Goal: Find specific page/section: Find specific page/section

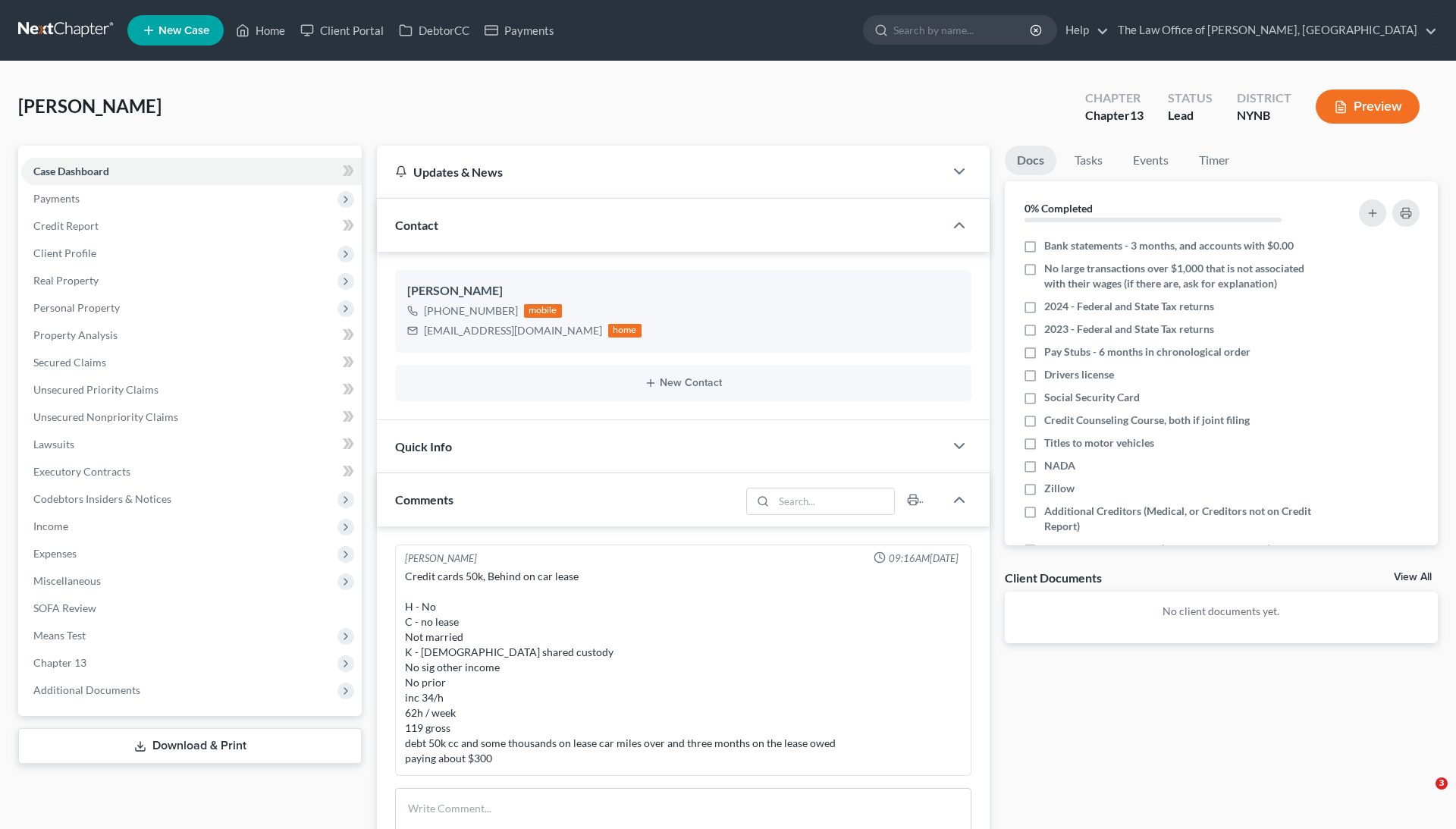
select select "0"
click at [340, 34] on link "Client Portal" at bounding box center [342, 30] width 99 height 28
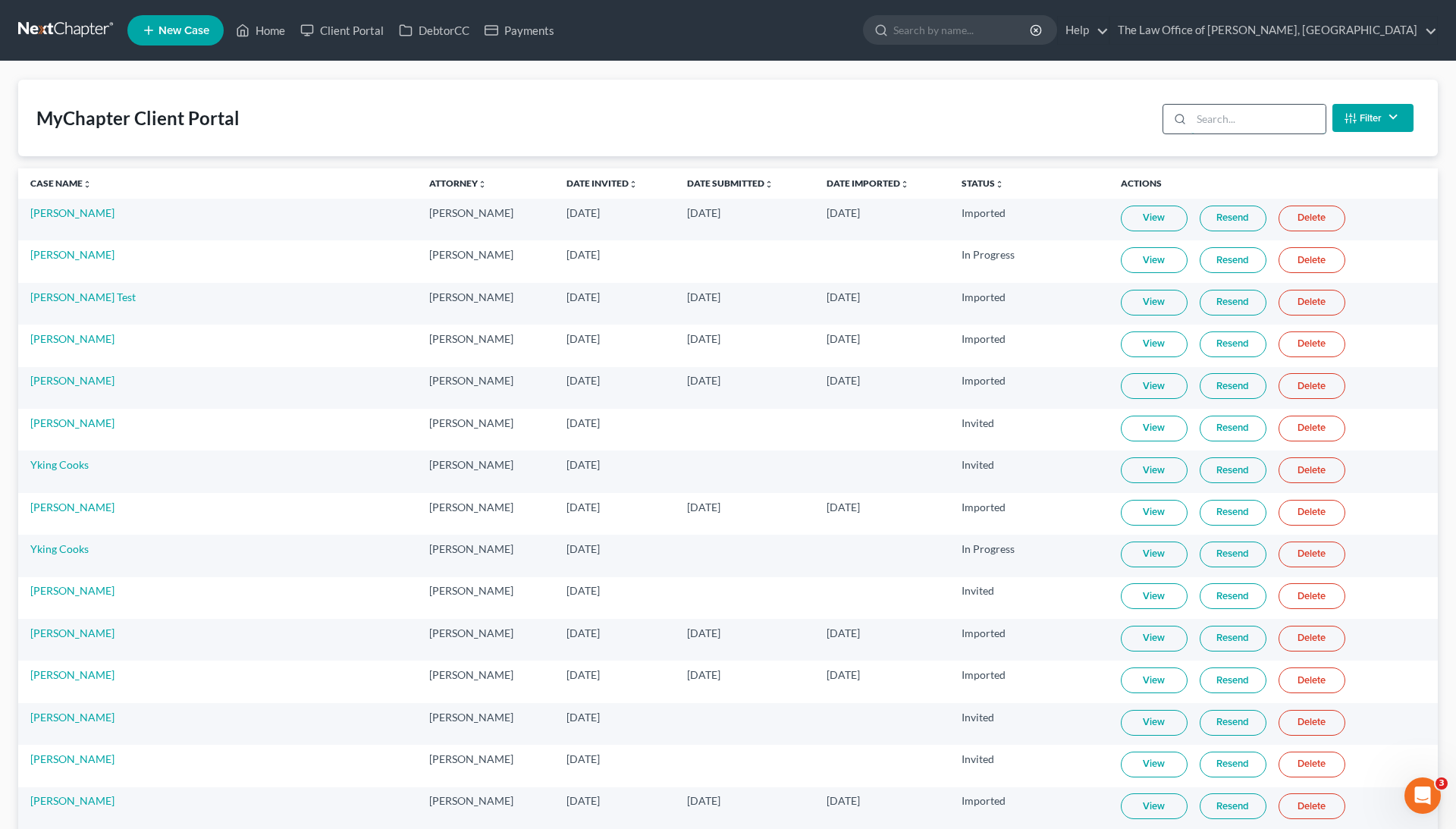
click at [1234, 119] on input "search" at bounding box center [1258, 118] width 134 height 28
paste input "Loughlin"
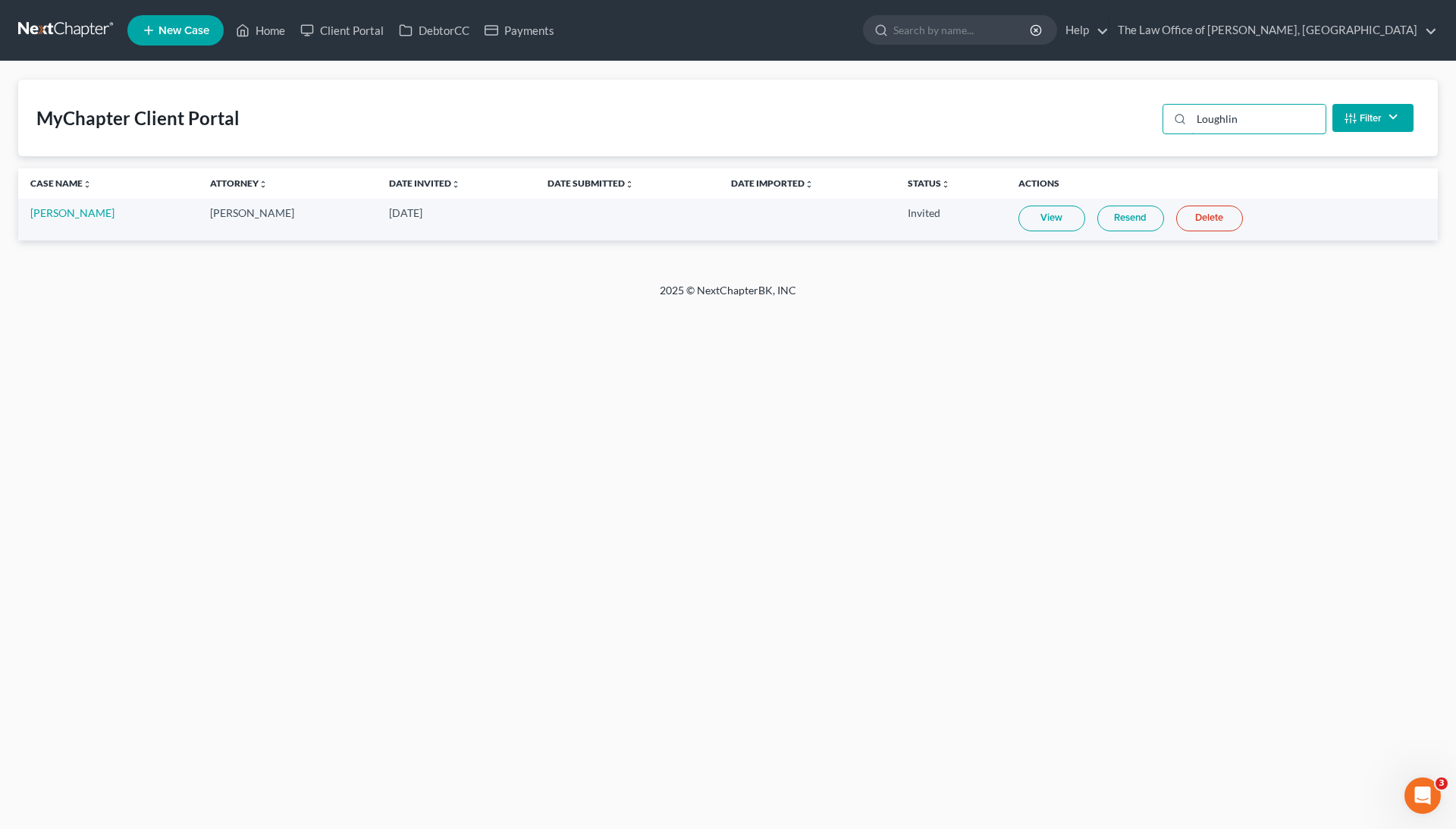
type input "Loughlin"
click at [1045, 220] on link "View" at bounding box center [1051, 218] width 67 height 26
click at [253, 31] on link "Home" at bounding box center [260, 30] width 64 height 28
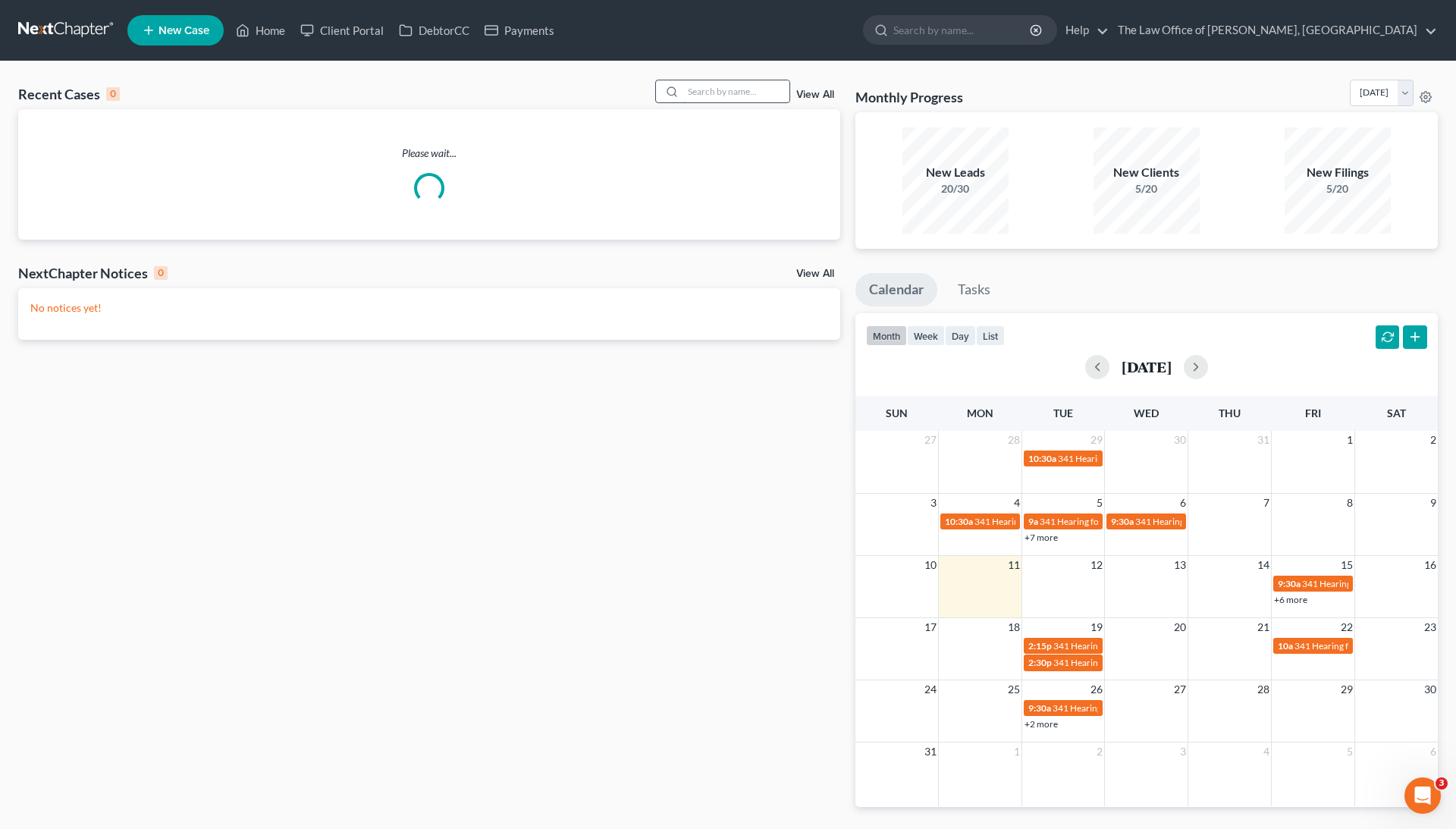
click at [760, 91] on input "search" at bounding box center [736, 91] width 106 height 22
paste input "Loughlin"
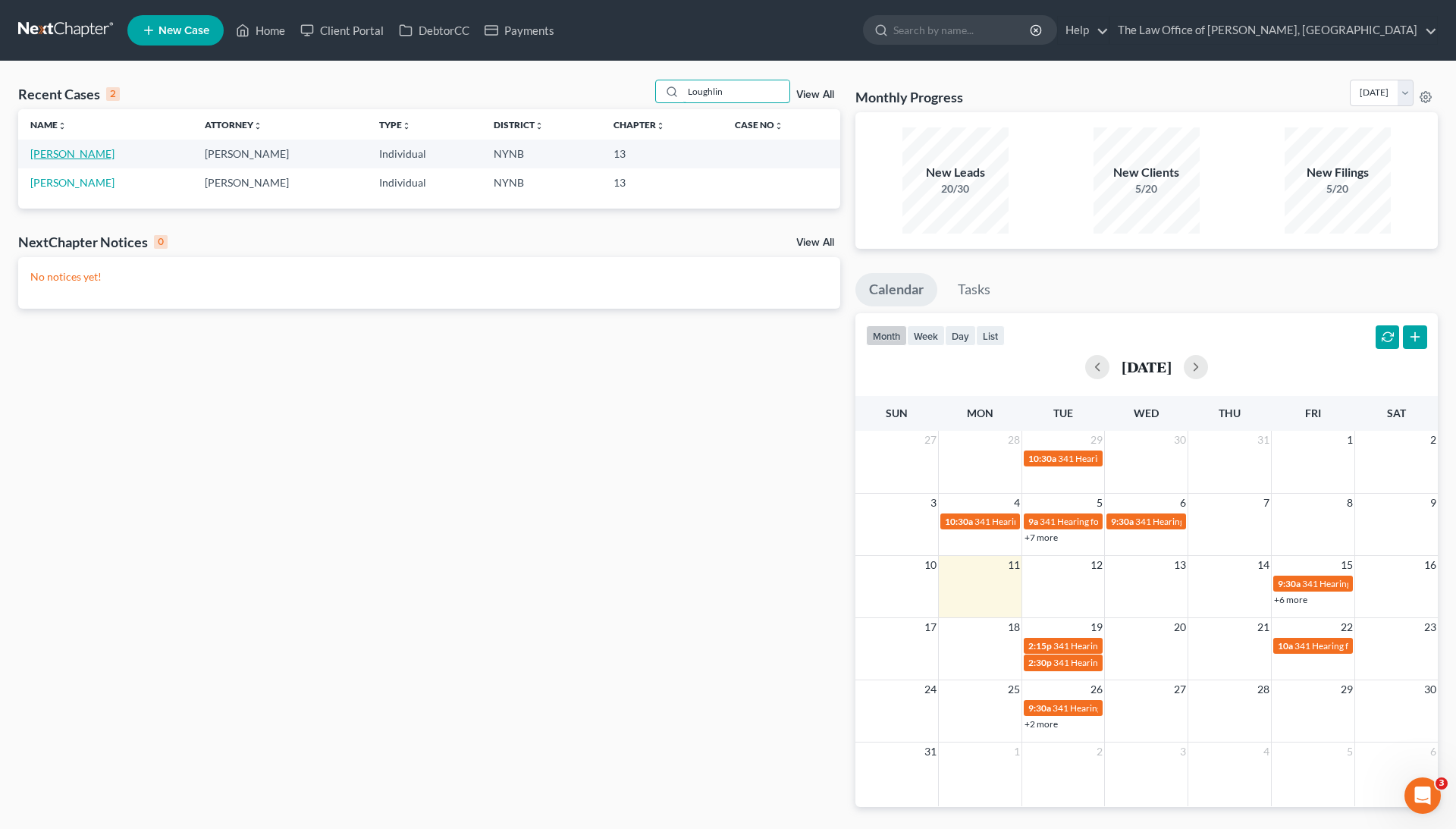
type input "Loughlin"
click at [83, 150] on link "[PERSON_NAME]" at bounding box center [72, 153] width 85 height 12
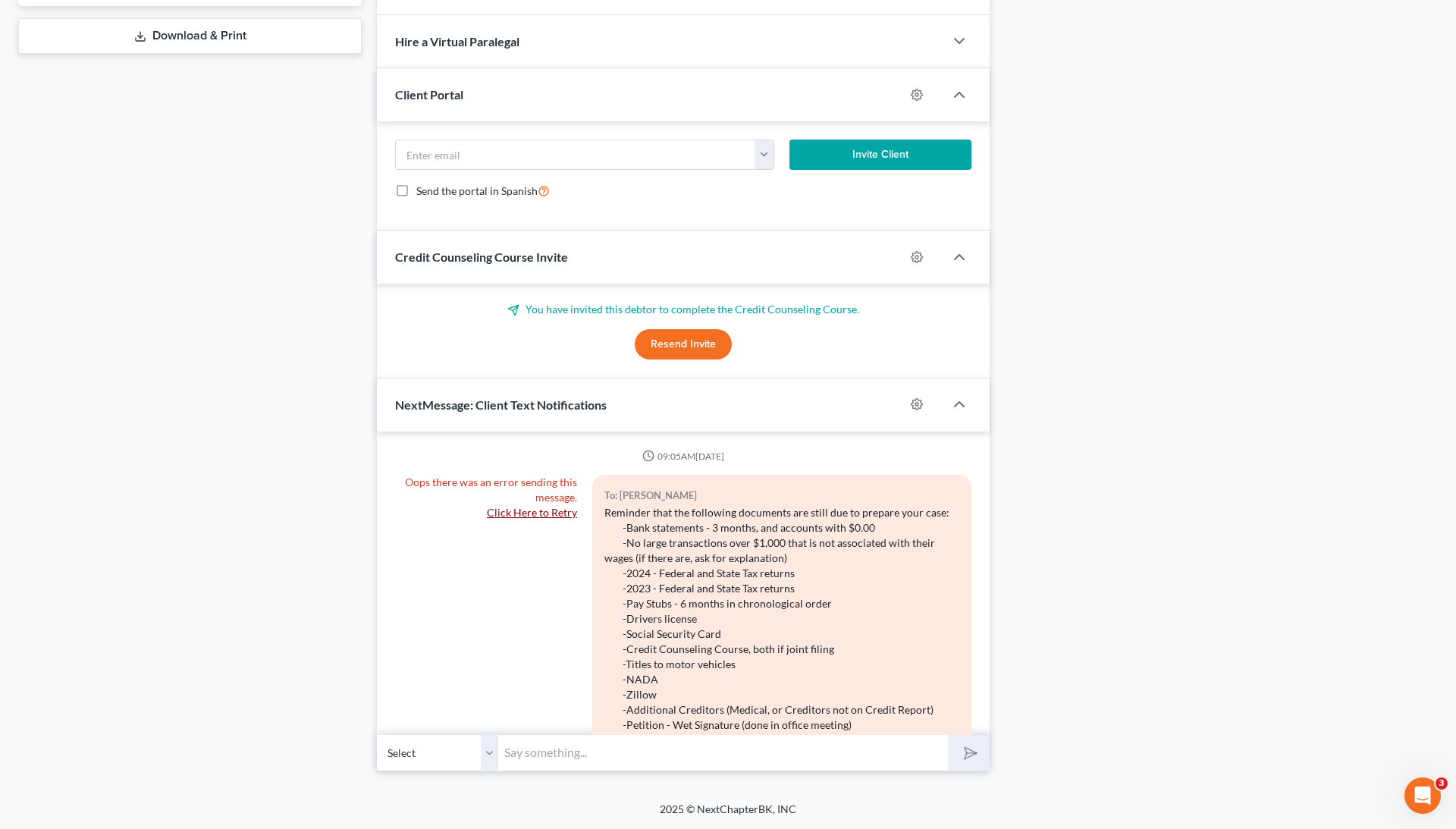
scroll to position [507, 0]
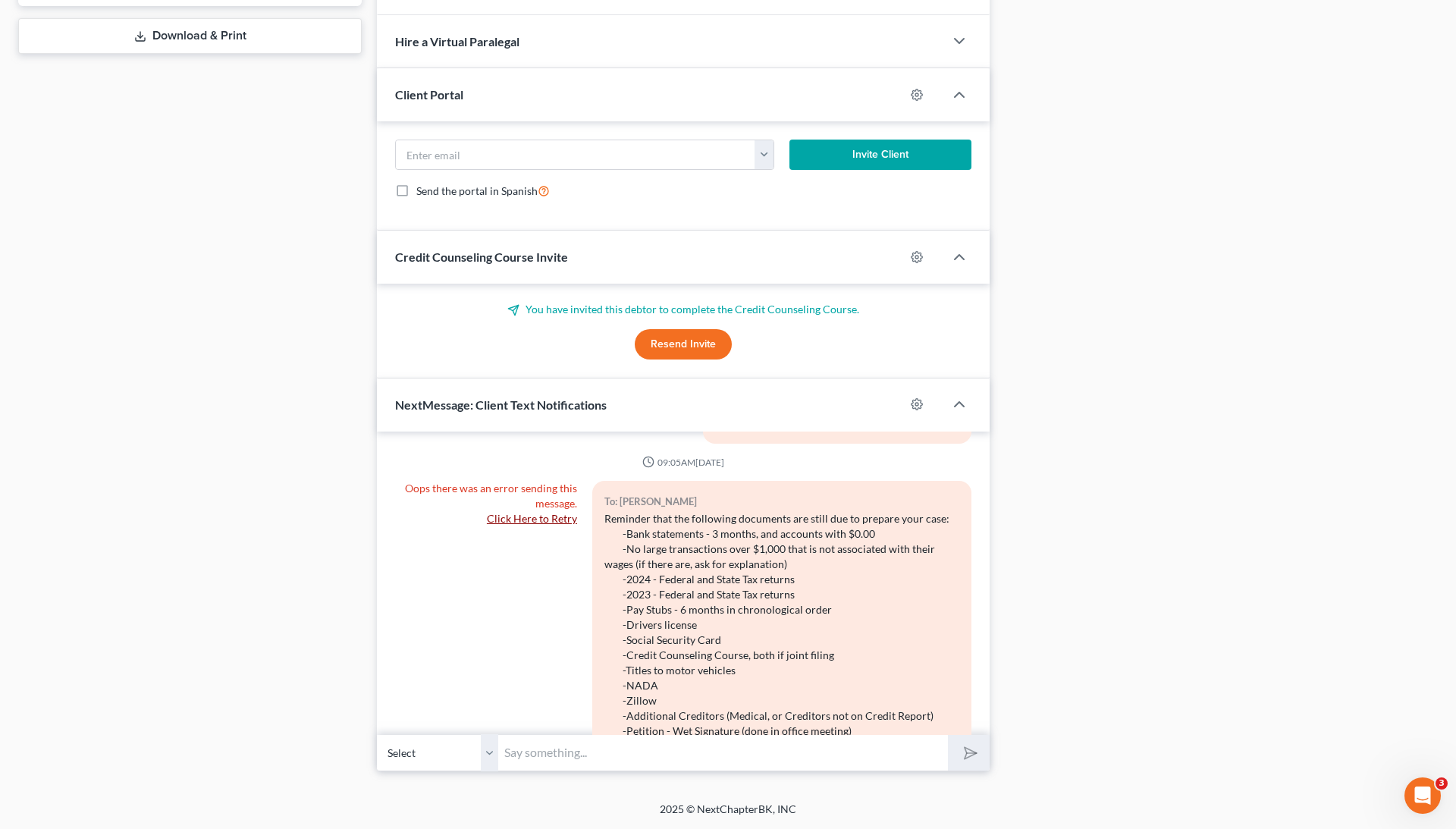
click at [533, 520] on link "Click Here to Retry" at bounding box center [532, 518] width 90 height 12
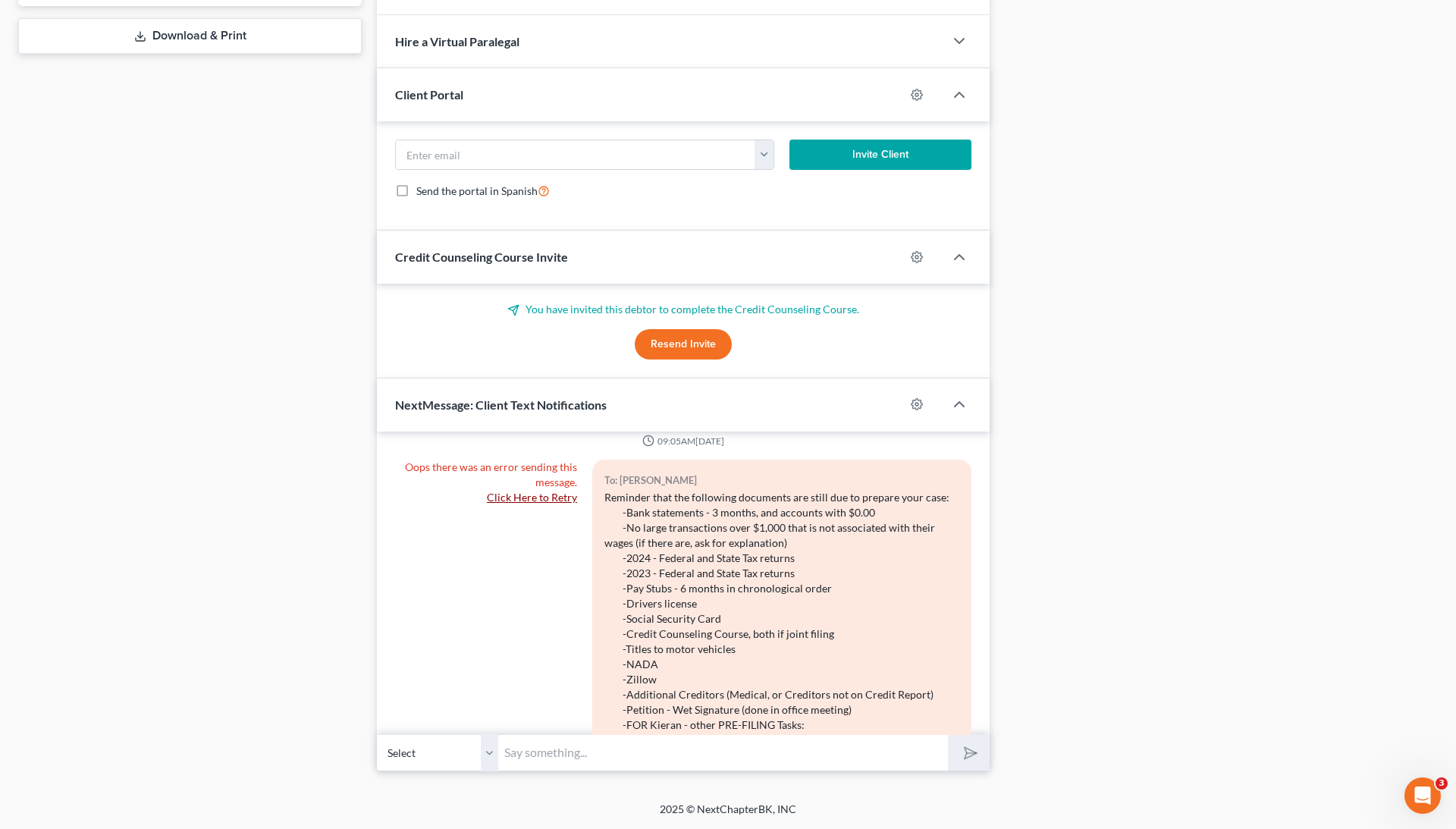
scroll to position [209, 0]
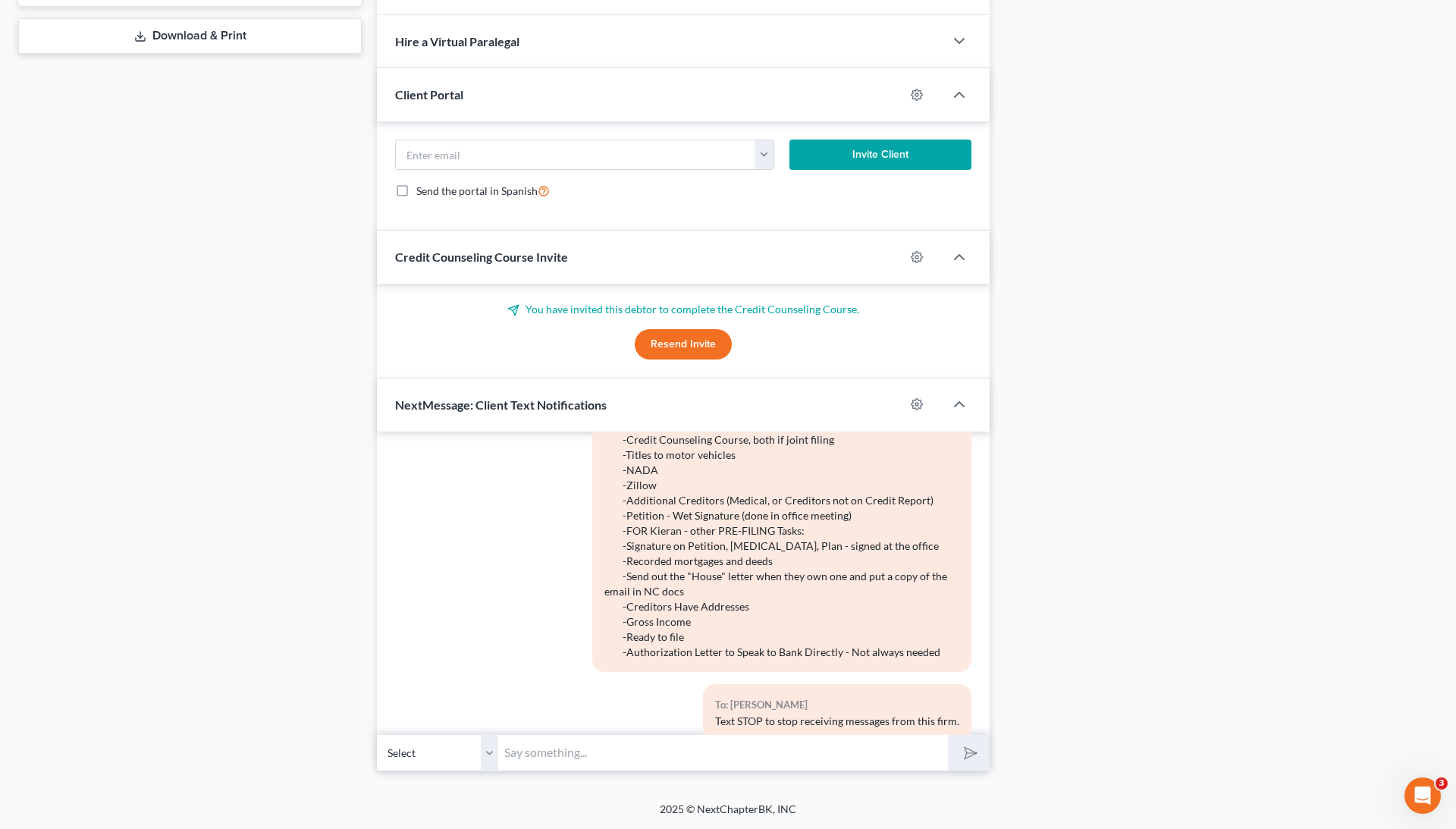
drag, startPoint x: 939, startPoint y: 651, endPoint x: 625, endPoint y: 563, distance: 326.1
click at [625, 563] on div "Reminder that the following documents are still due to prepare your case: -Bank…" at bounding box center [782, 477] width 354 height 364
click at [661, 541] on div "Reminder that the following documents are still due to prepare your case: -Bank…" at bounding box center [782, 477] width 354 height 364
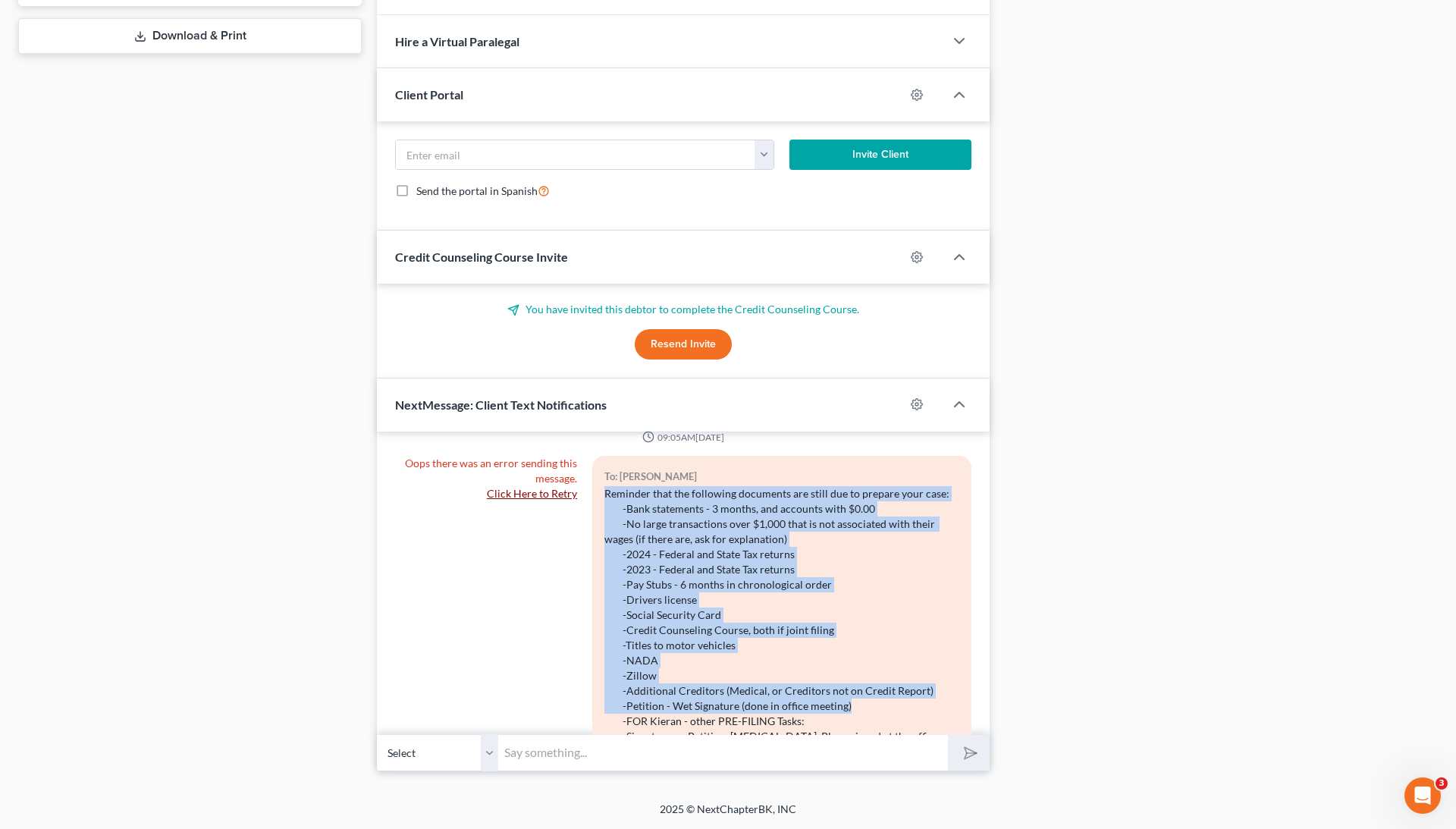
drag, startPoint x: 605, startPoint y: 489, endPoint x: 865, endPoint y: 702, distance: 336.1
click at [865, 702] on div "Reminder that the following documents are still due to prepare your case: -Bank…" at bounding box center [782, 668] width 354 height 364
copy div "Reminder that the following documents are still due to prepare your case: -Bank…"
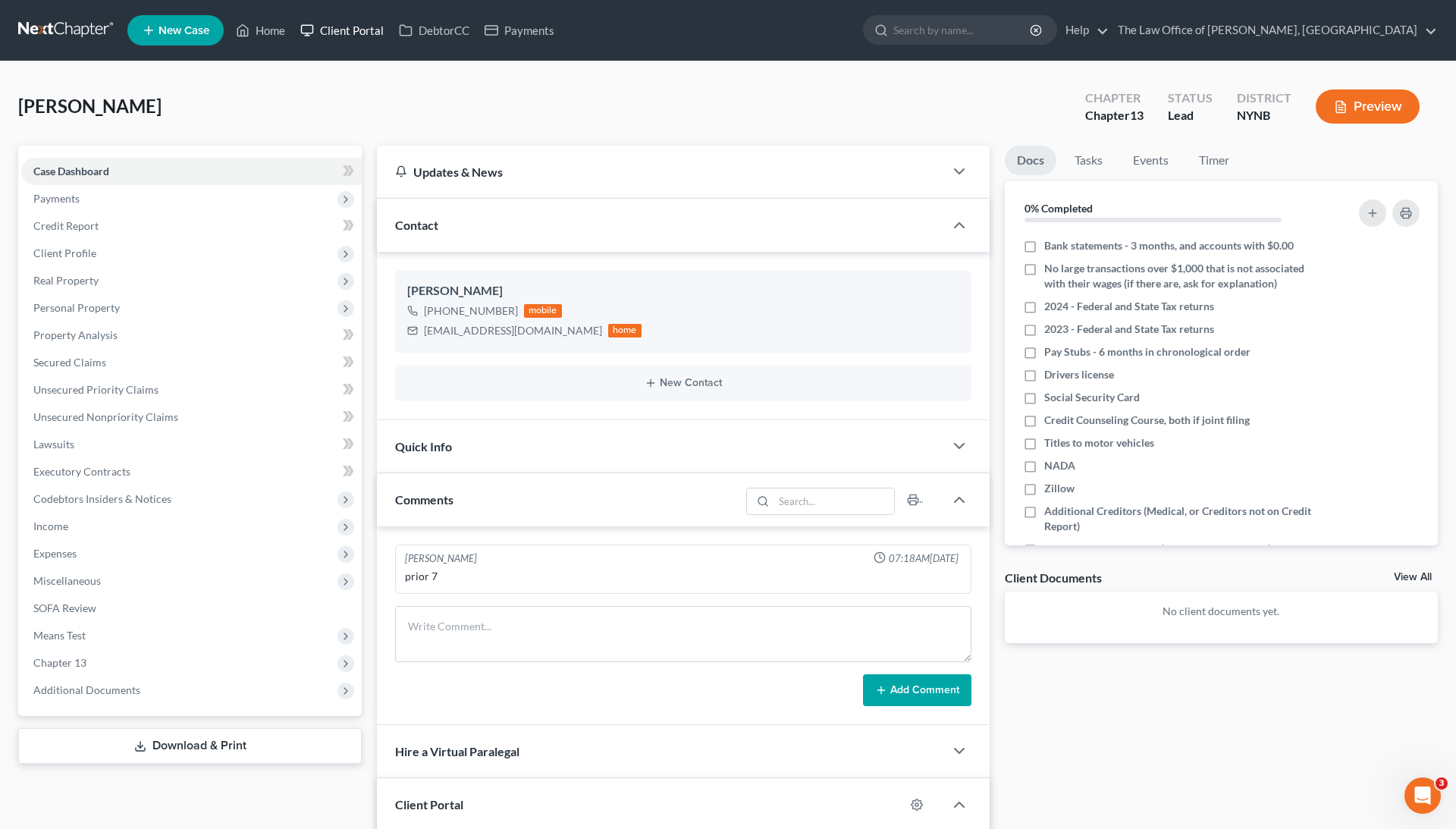
scroll to position [0, 0]
click at [280, 35] on link "Home" at bounding box center [260, 30] width 64 height 28
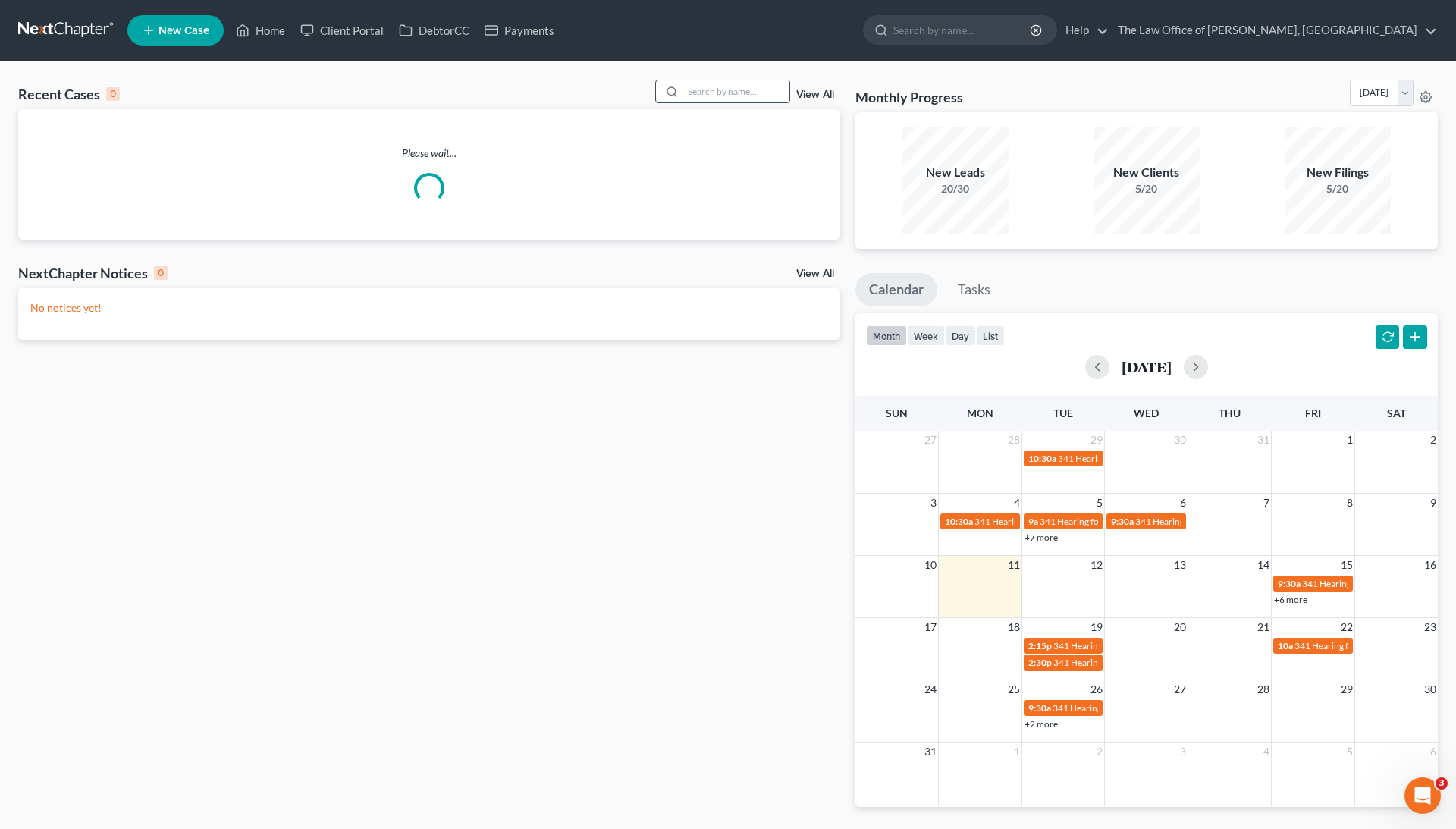
click at [725, 98] on input "search" at bounding box center [736, 91] width 106 height 22
paste input "[PERSON_NAME]"
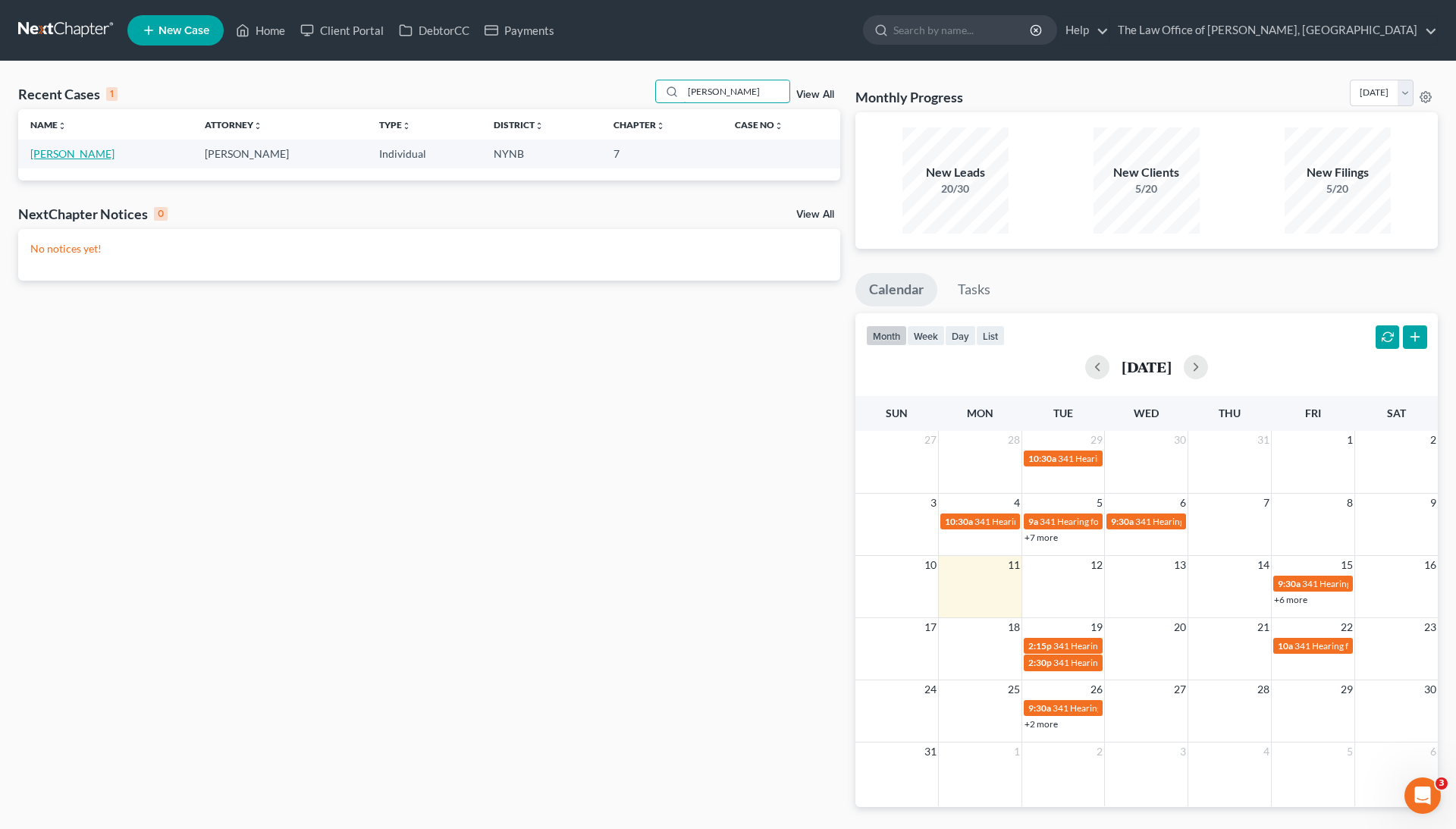
type input "[PERSON_NAME]"
click at [74, 155] on link "[PERSON_NAME]" at bounding box center [72, 153] width 85 height 12
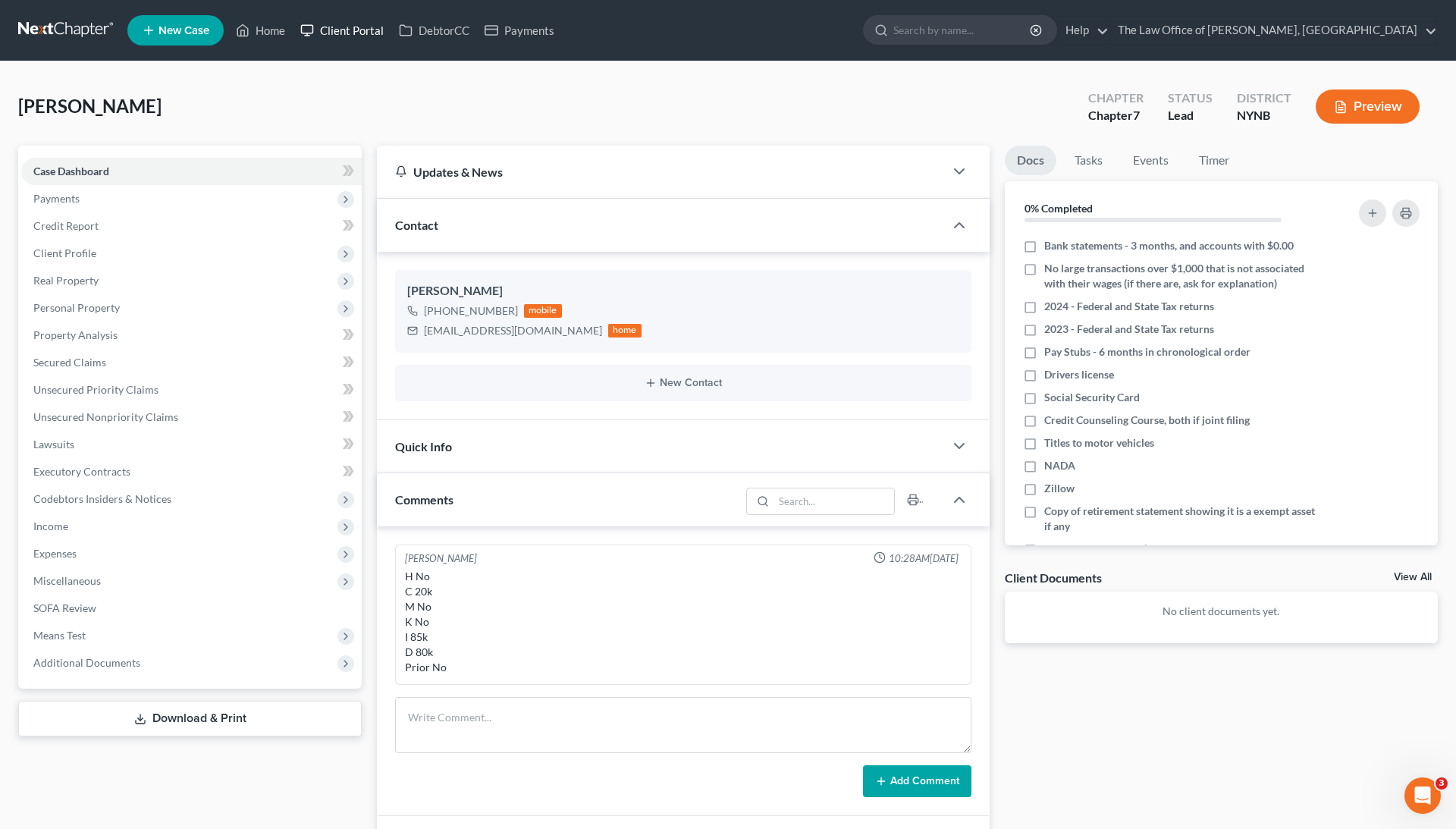
click at [349, 35] on link "Client Portal" at bounding box center [342, 30] width 99 height 28
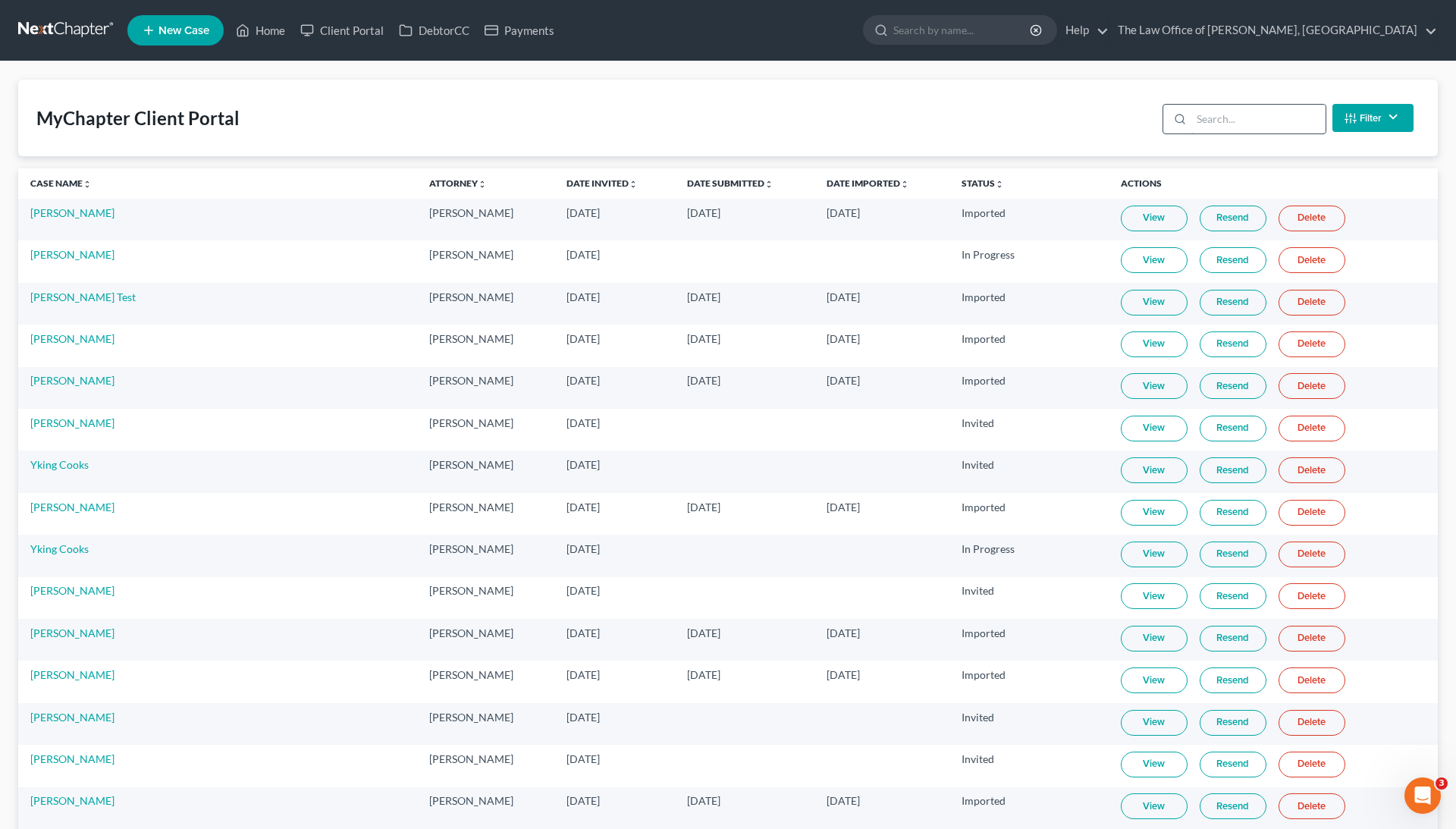
click at [1227, 118] on input "search" at bounding box center [1258, 118] width 134 height 28
paste input "[PERSON_NAME]"
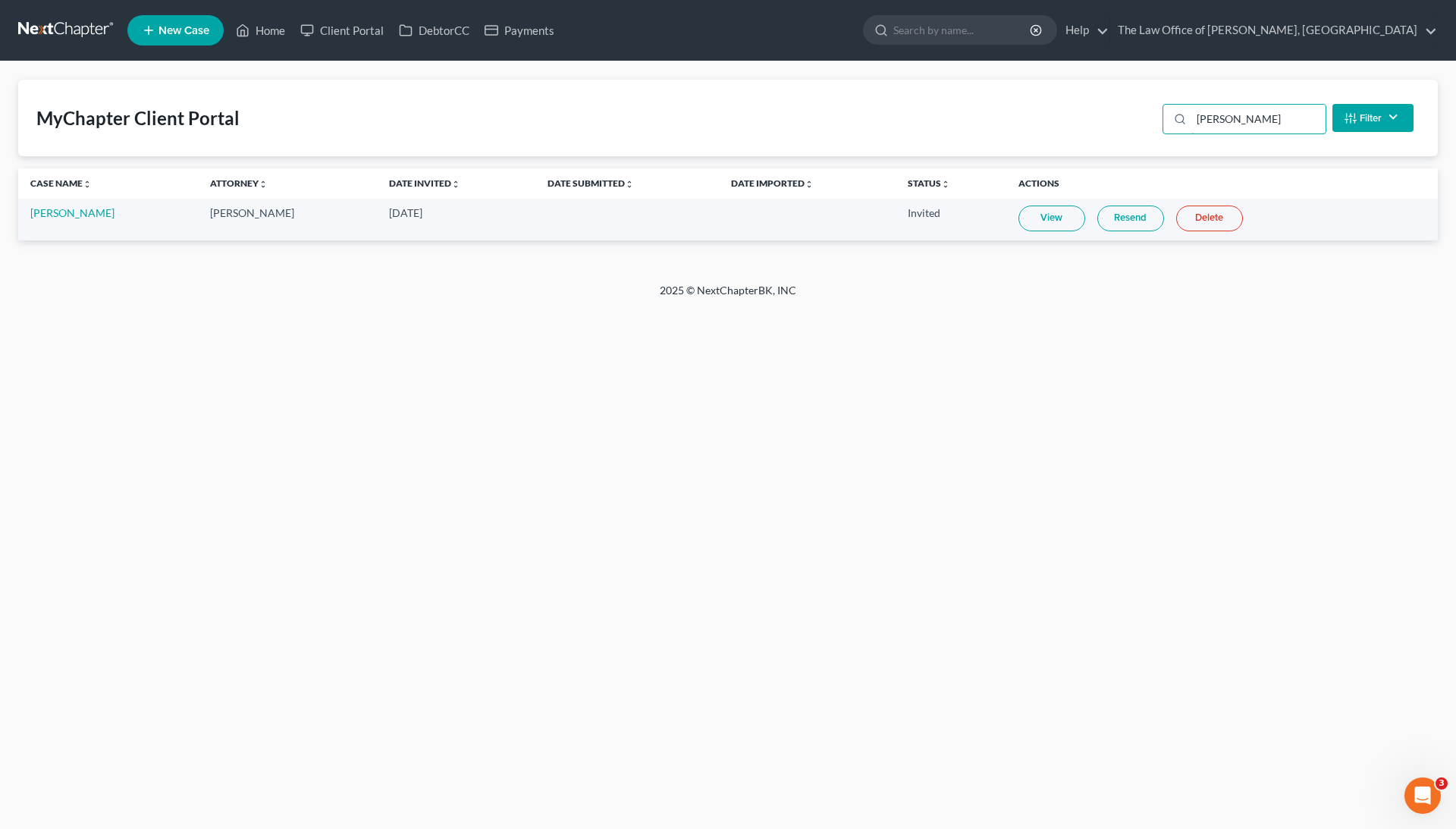
type input "[PERSON_NAME]"
click at [1042, 217] on link "View" at bounding box center [1051, 218] width 67 height 26
click at [431, 28] on link "DebtorCC" at bounding box center [434, 30] width 85 height 28
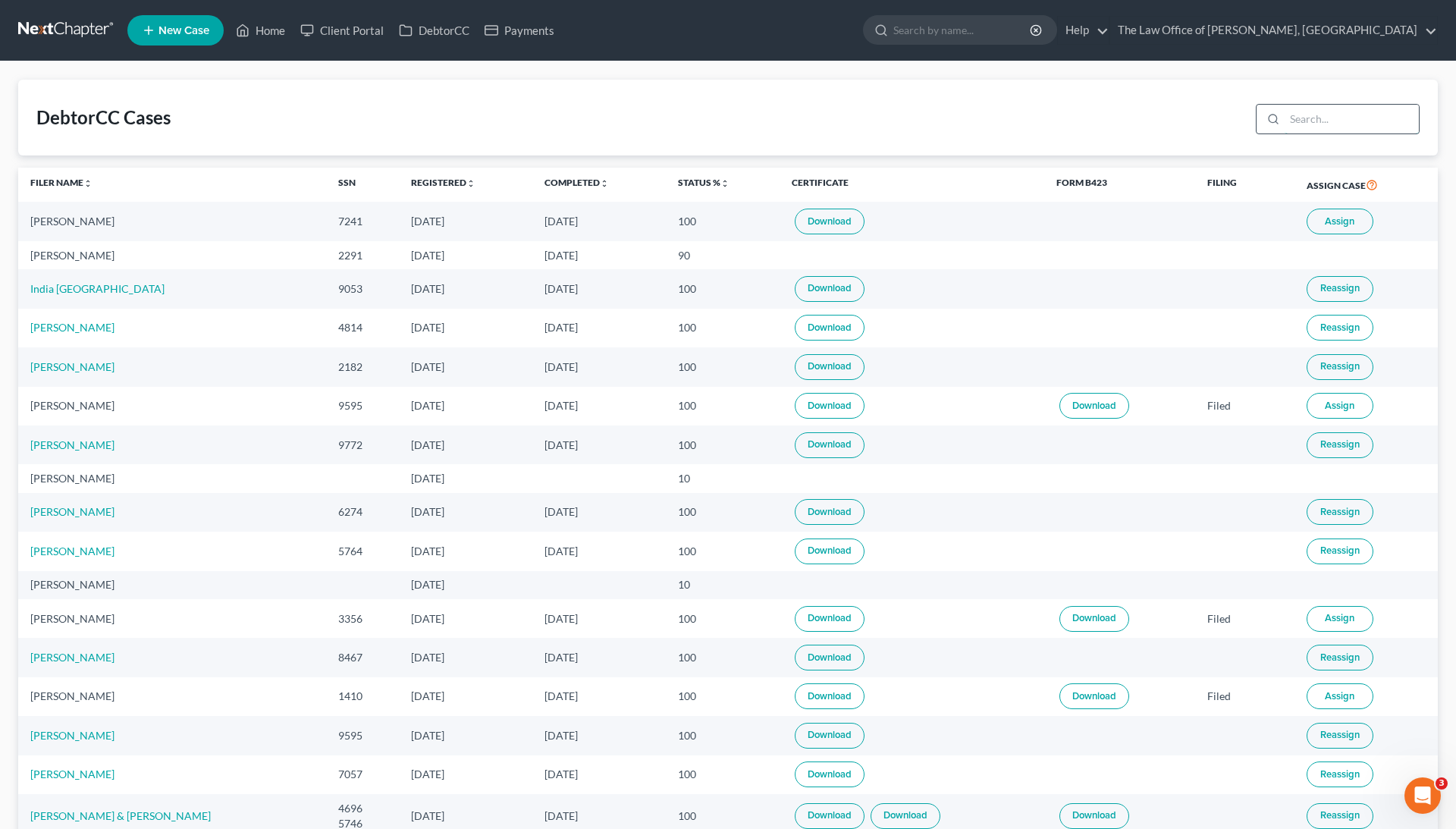
click at [1310, 118] on input "search" at bounding box center [1351, 118] width 134 height 28
paste input "[PERSON_NAME]"
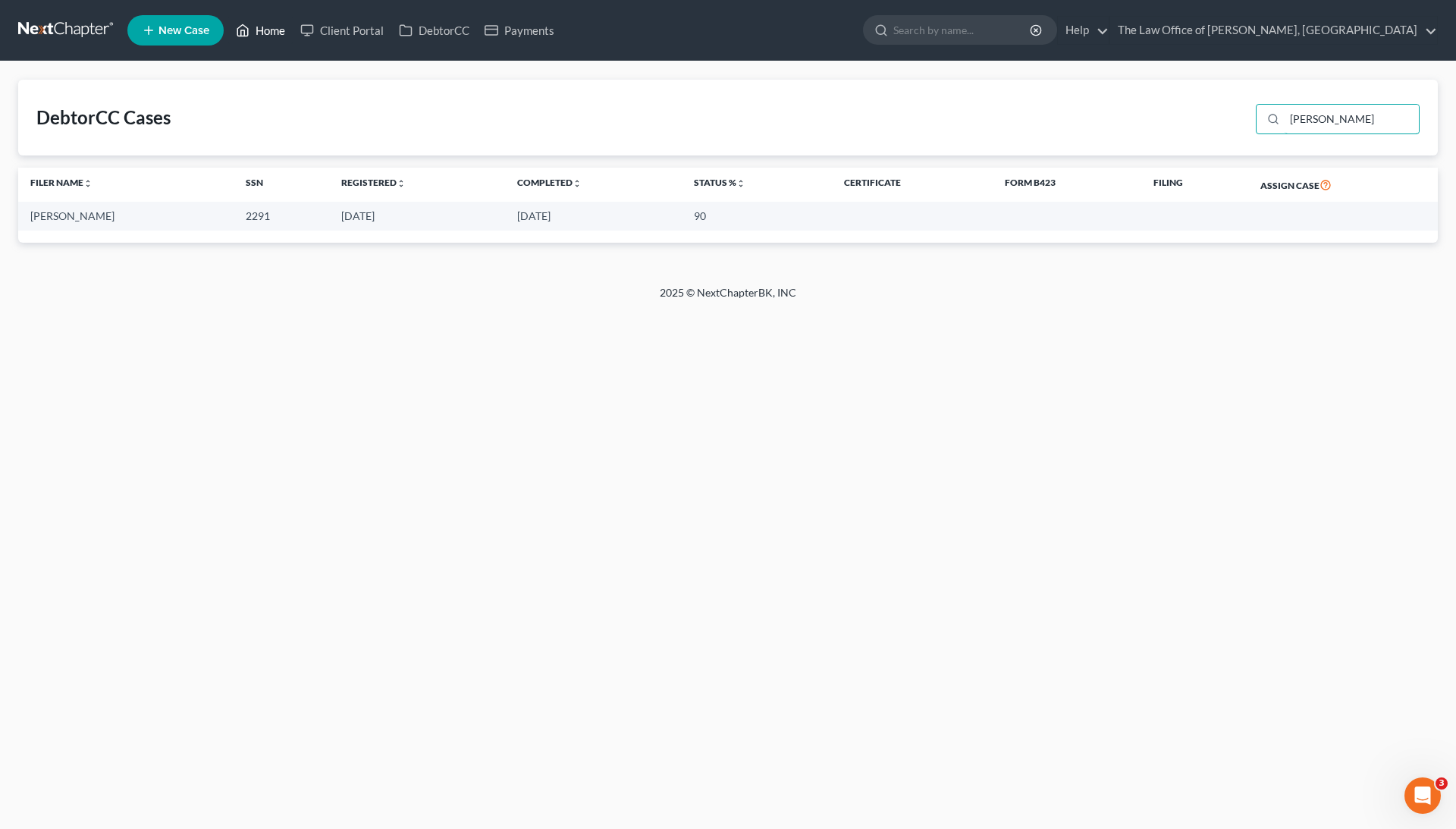
type input "[PERSON_NAME]"
click at [273, 39] on link "Home" at bounding box center [260, 30] width 64 height 28
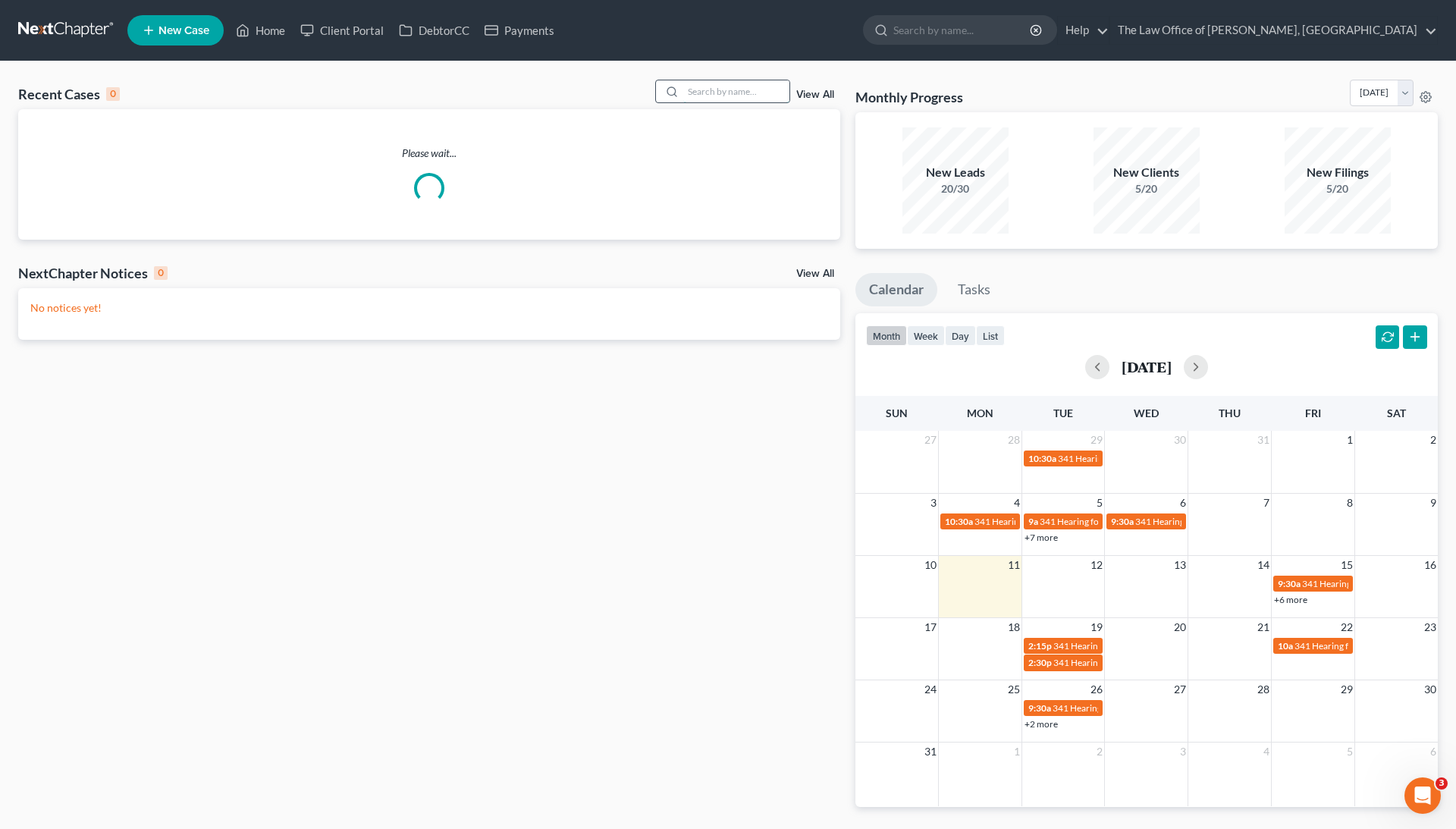
click at [737, 83] on input "search" at bounding box center [736, 91] width 106 height 22
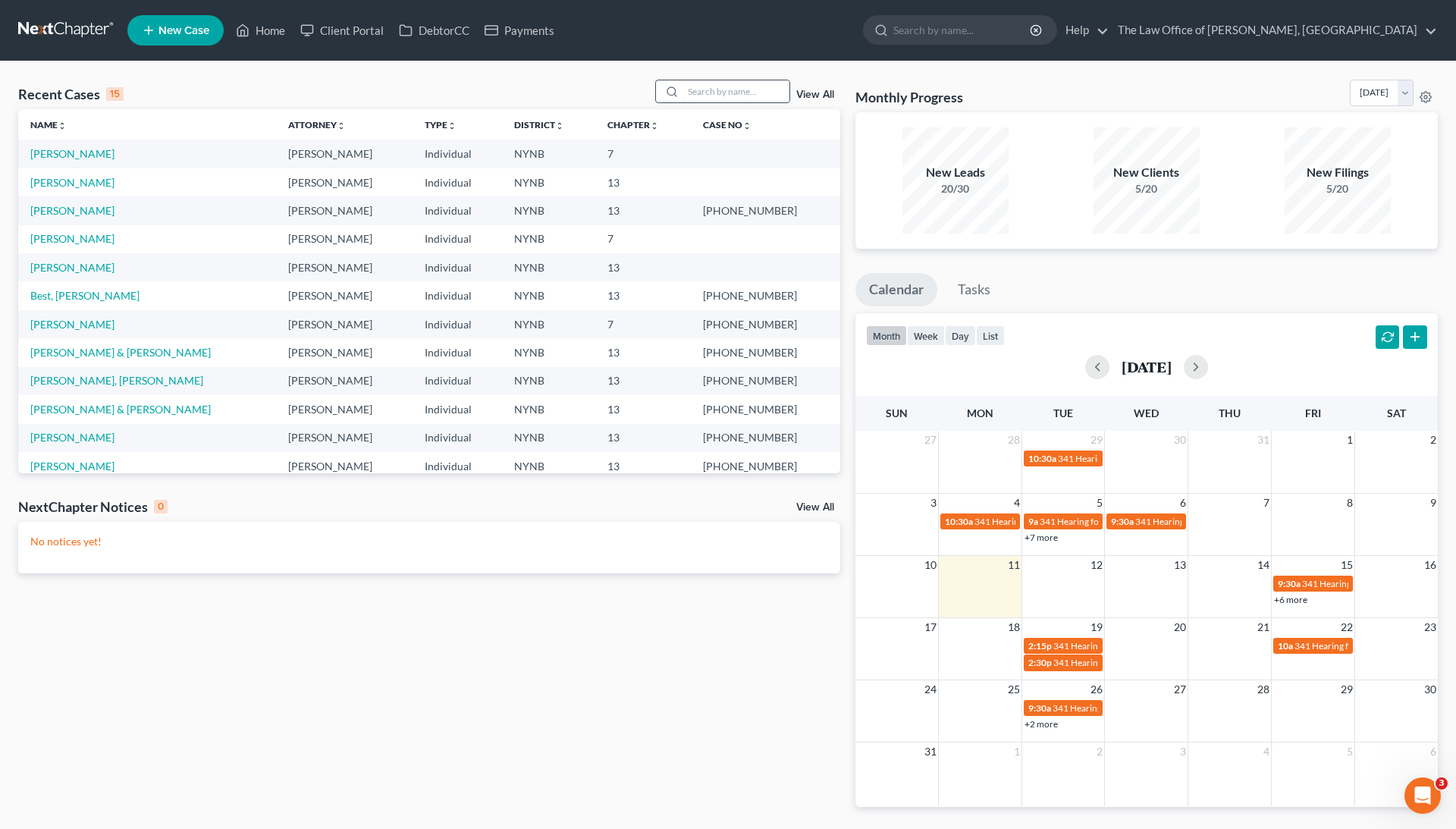
paste input "[PERSON_NAME]"
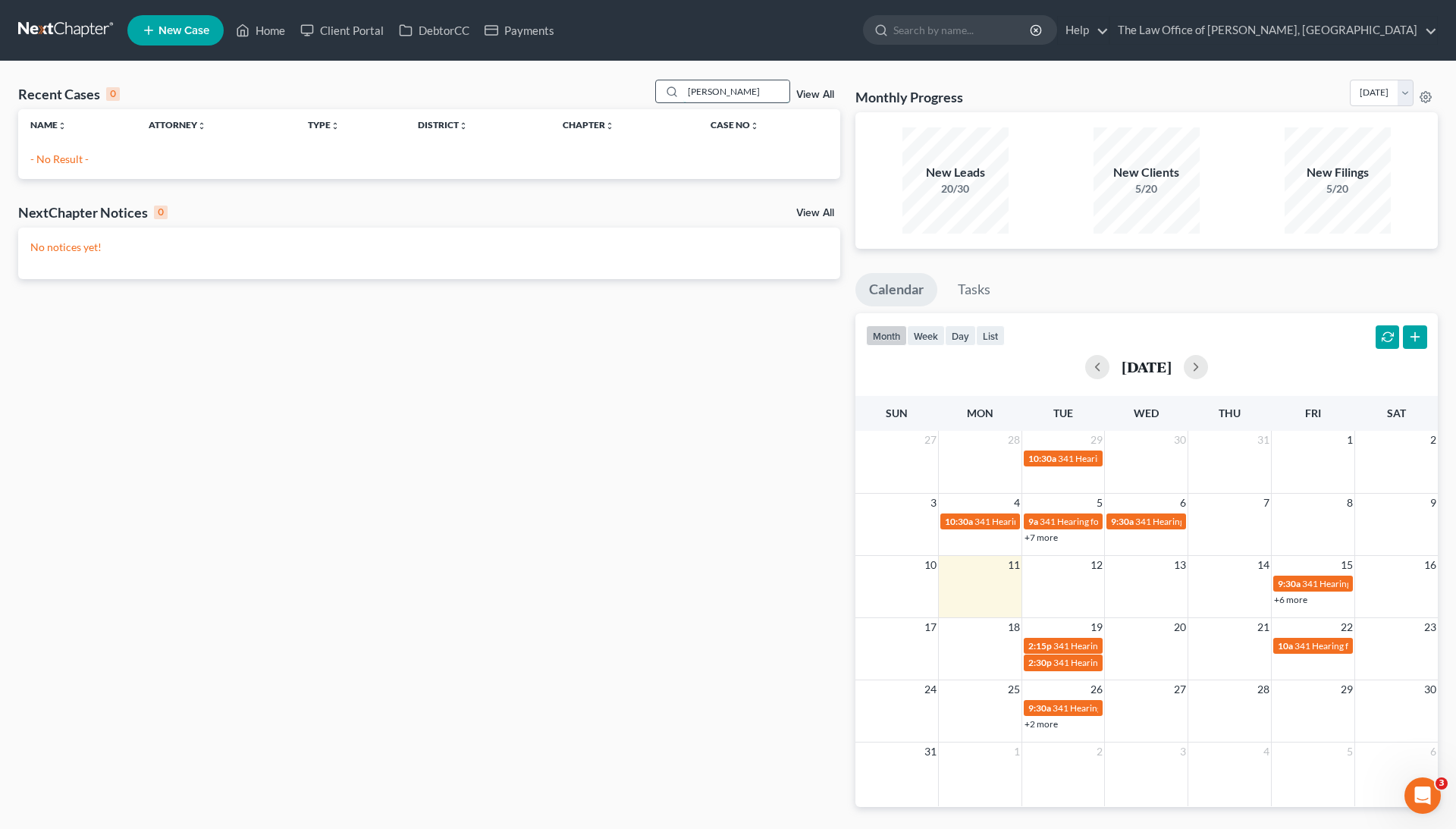
click at [726, 92] on input "[PERSON_NAME]" at bounding box center [736, 91] width 106 height 22
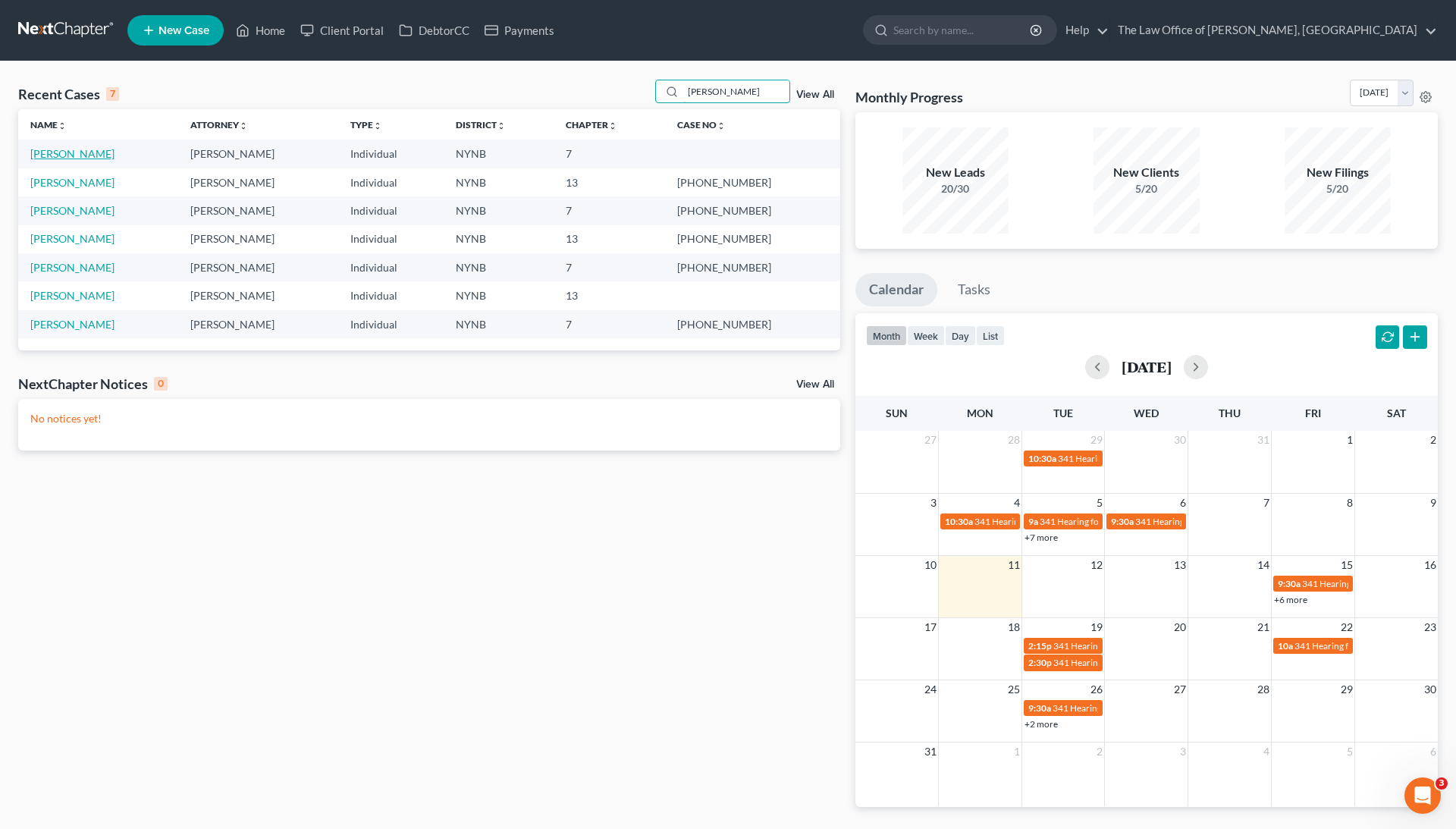
type input "[PERSON_NAME]"
click at [102, 147] on link "[PERSON_NAME]" at bounding box center [72, 153] width 85 height 12
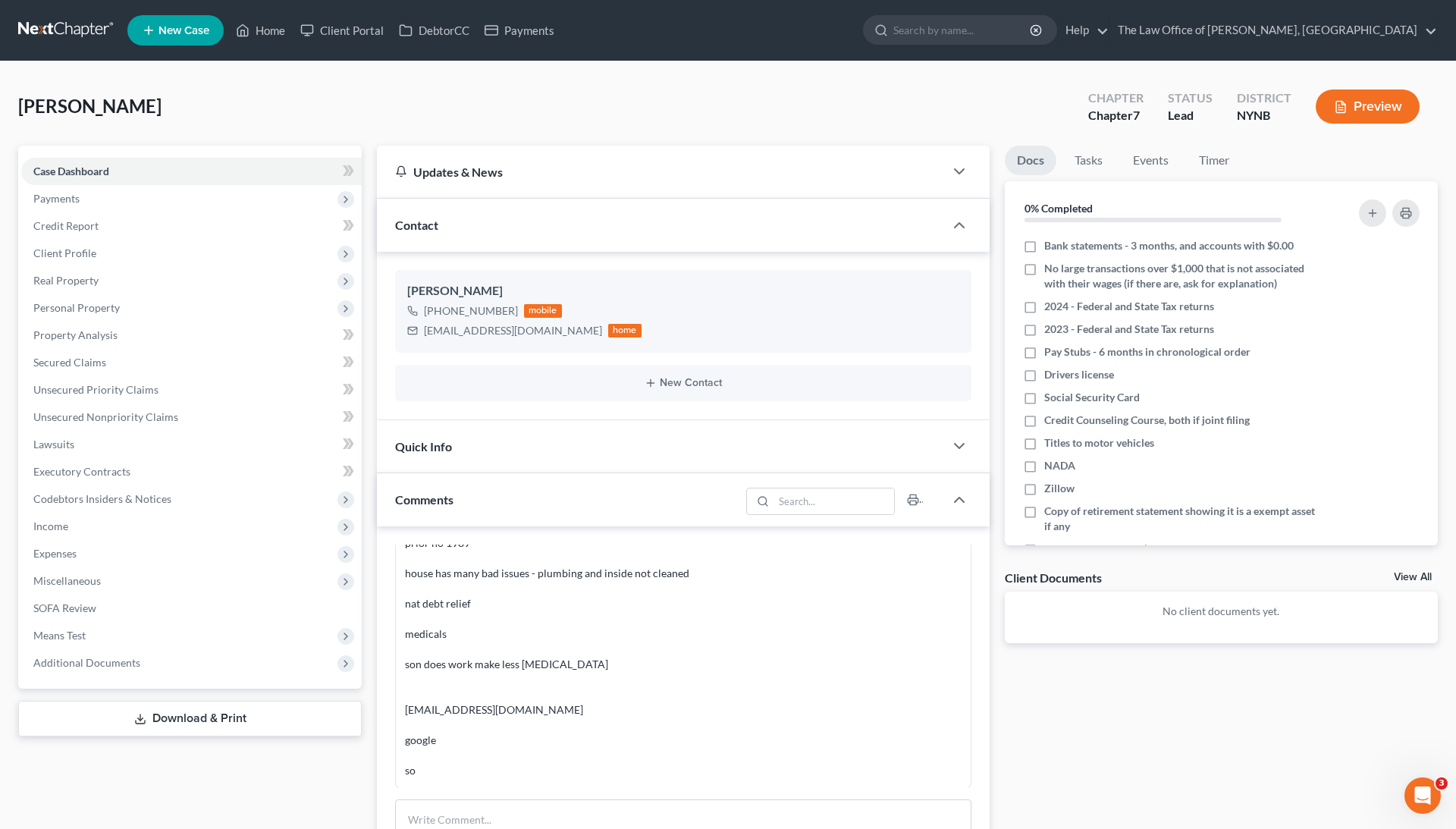
scroll to position [406, 0]
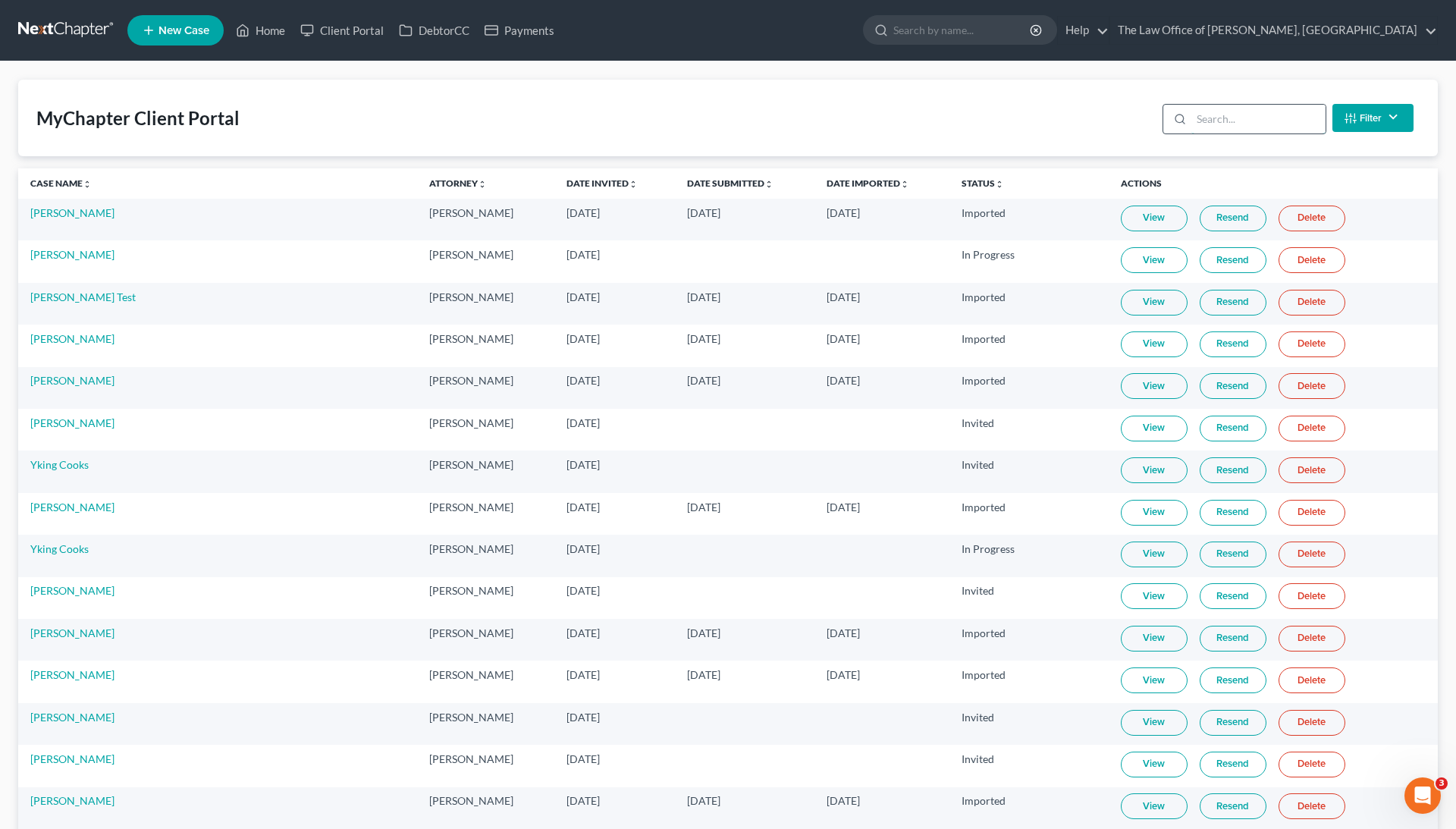
click at [1250, 125] on input "search" at bounding box center [1258, 118] width 134 height 28
click at [1248, 123] on input "search" at bounding box center [1258, 118] width 134 height 28
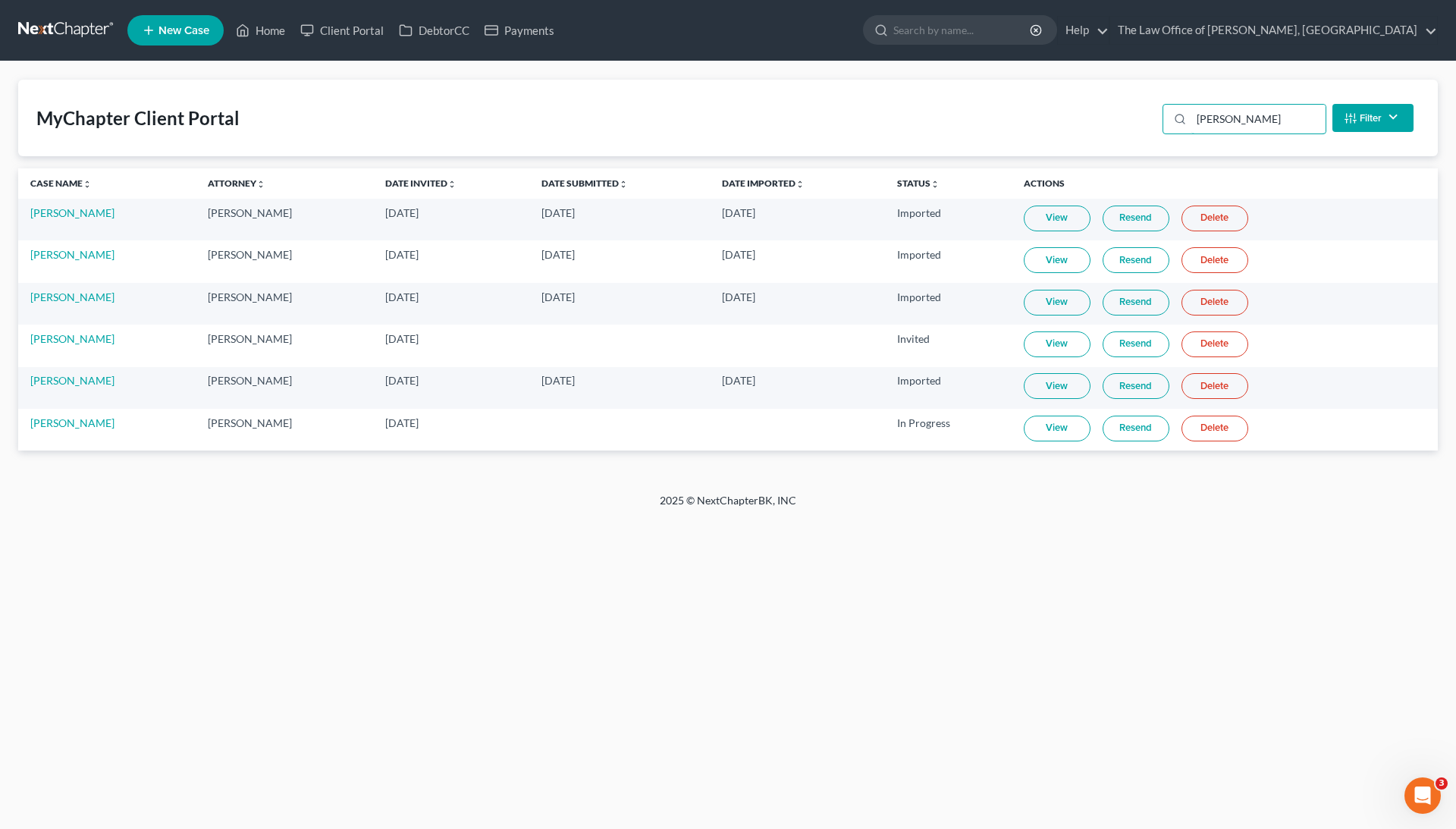
type input "[PERSON_NAME]"
click at [1072, 428] on link "View" at bounding box center [1056, 428] width 67 height 26
click at [252, 23] on link "Home" at bounding box center [260, 30] width 64 height 28
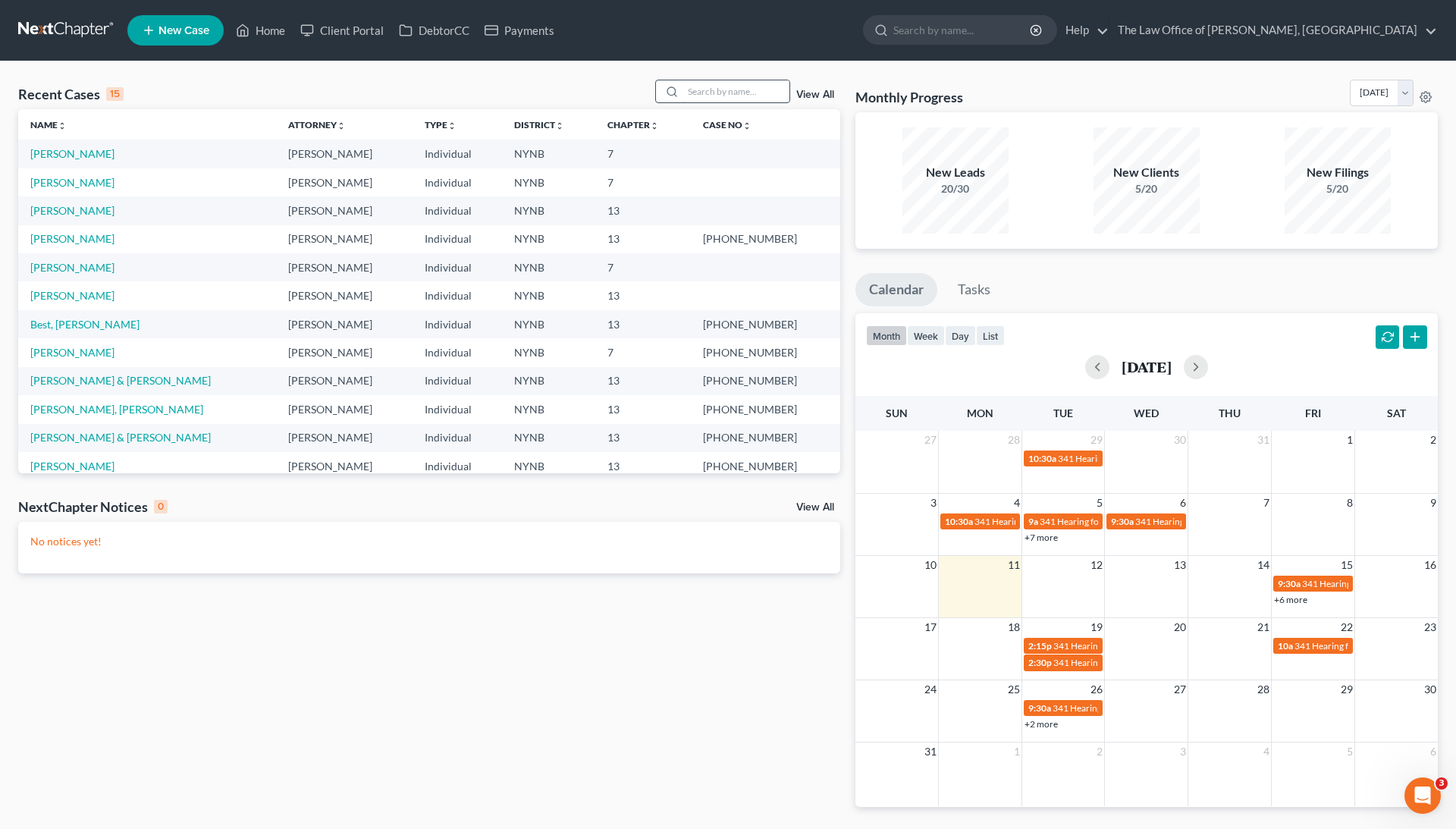
click at [696, 85] on input "search" at bounding box center [736, 91] width 106 height 22
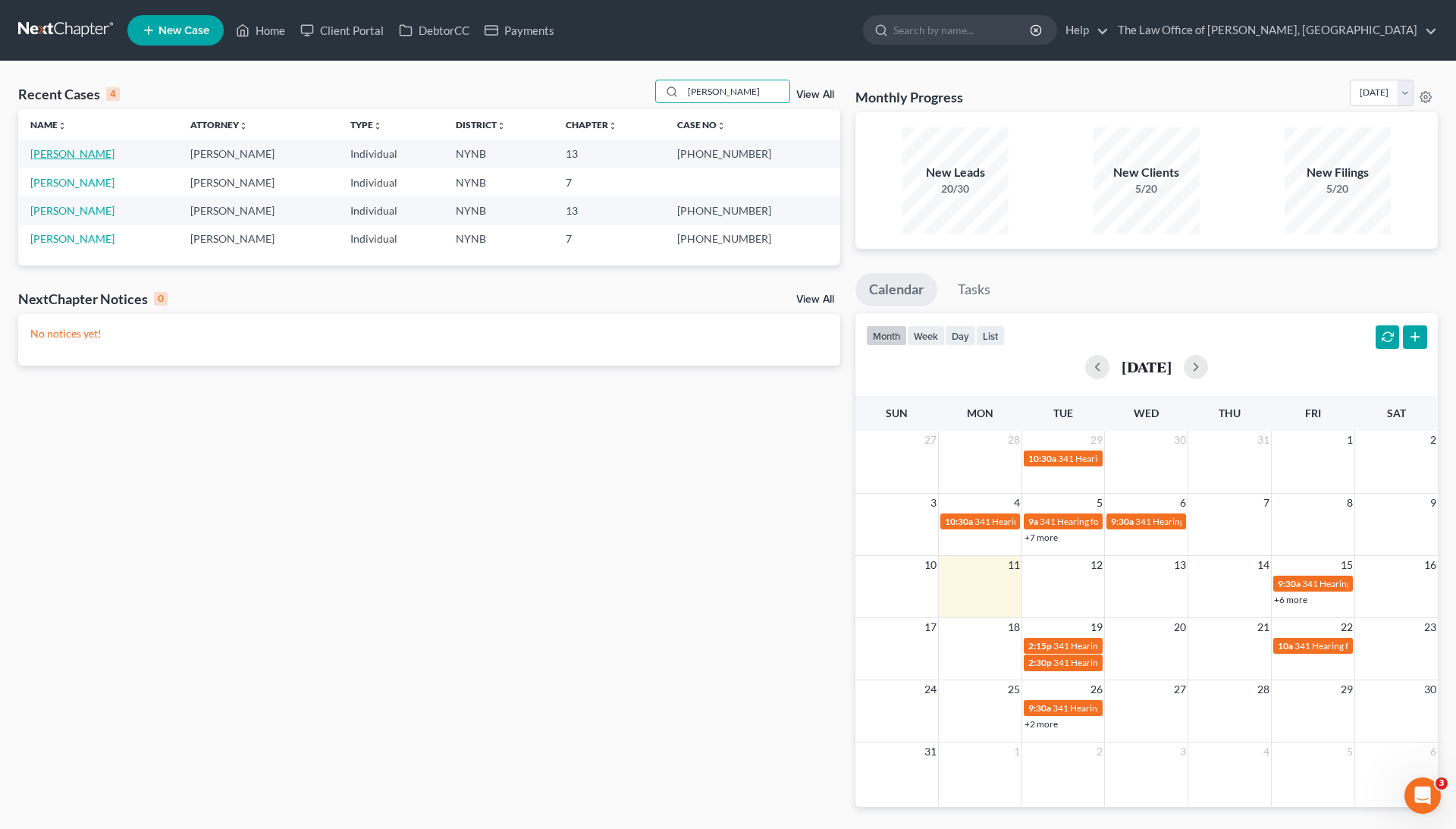
type input "[PERSON_NAME]"
click at [82, 147] on link "[PERSON_NAME]" at bounding box center [72, 153] width 85 height 12
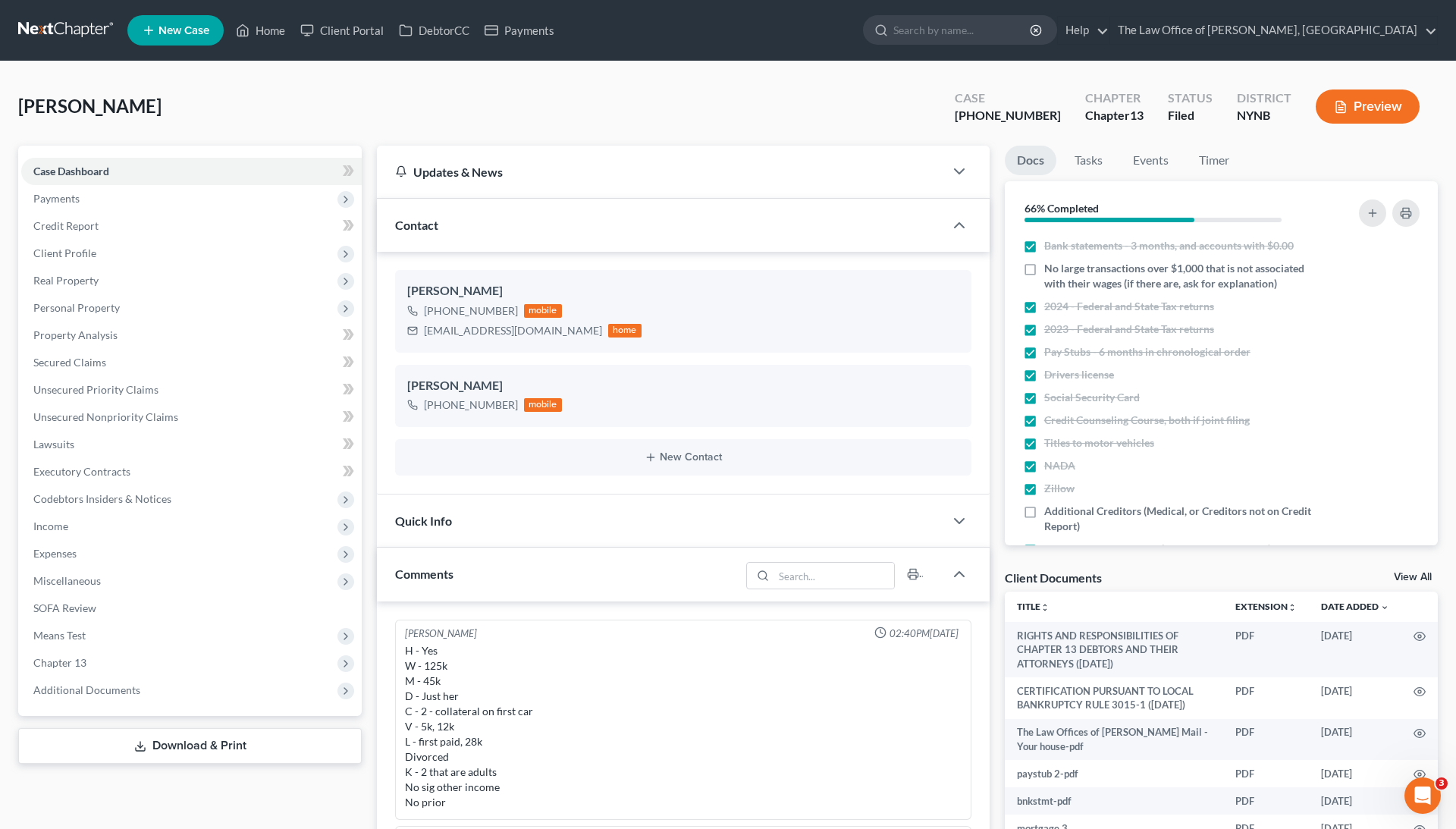
scroll to position [151, 0]
click at [489, 309] on div "[PHONE_NUMBER]" at bounding box center [471, 311] width 94 height 15
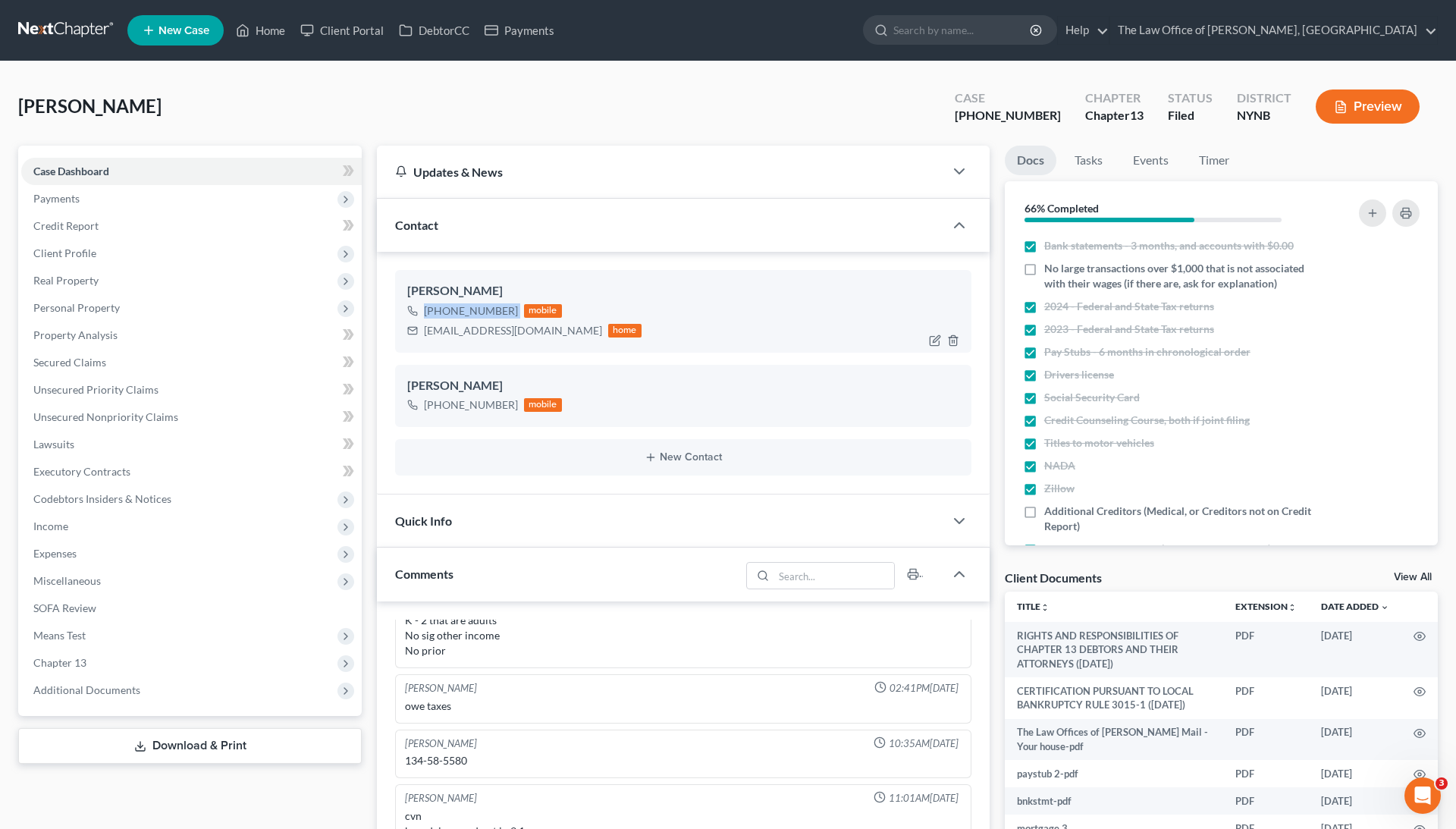
copy div "[PHONE_NUMBER]"
